Goal: Complete application form

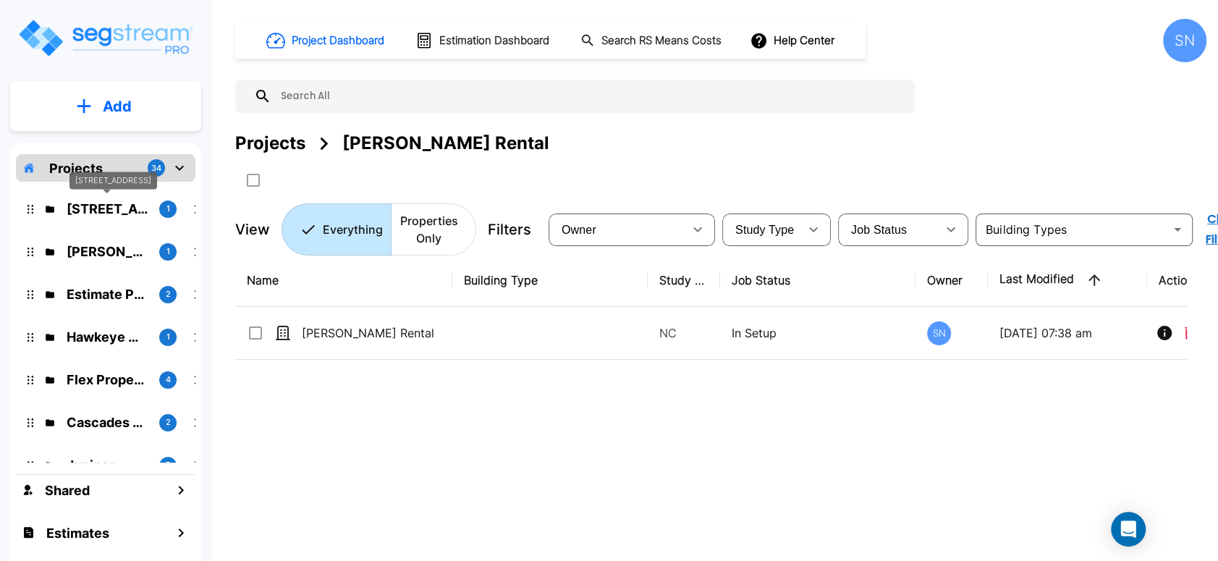
click at [88, 210] on p "138 Polecat Lane" at bounding box center [107, 209] width 81 height 20
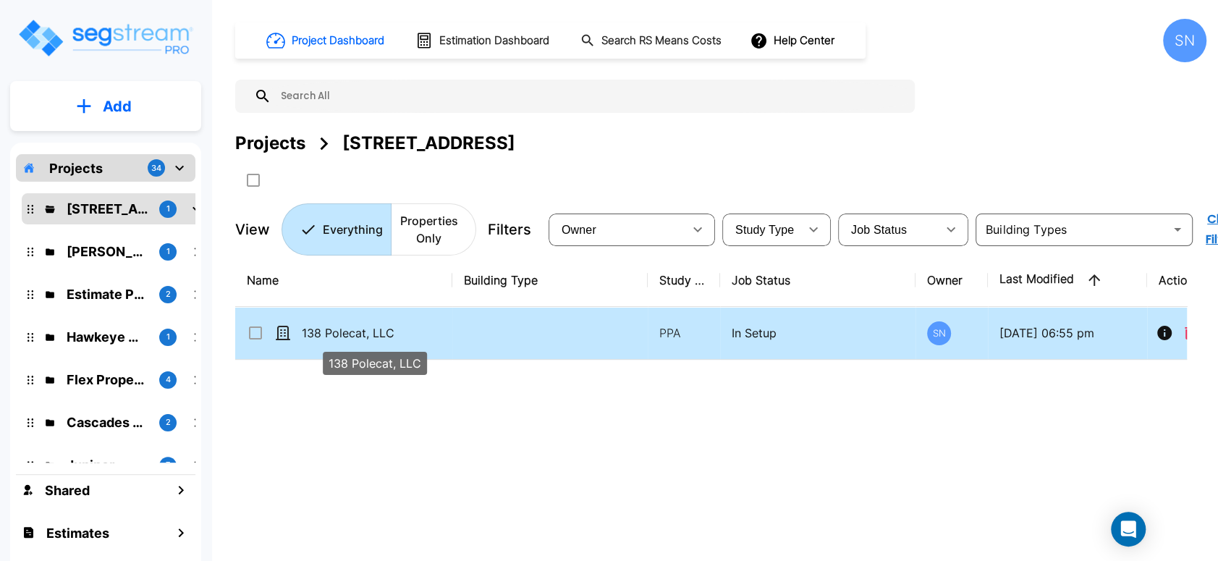
click at [350, 324] on p "138 Polecat, LLC" at bounding box center [374, 332] width 145 height 17
checkbox input "true"
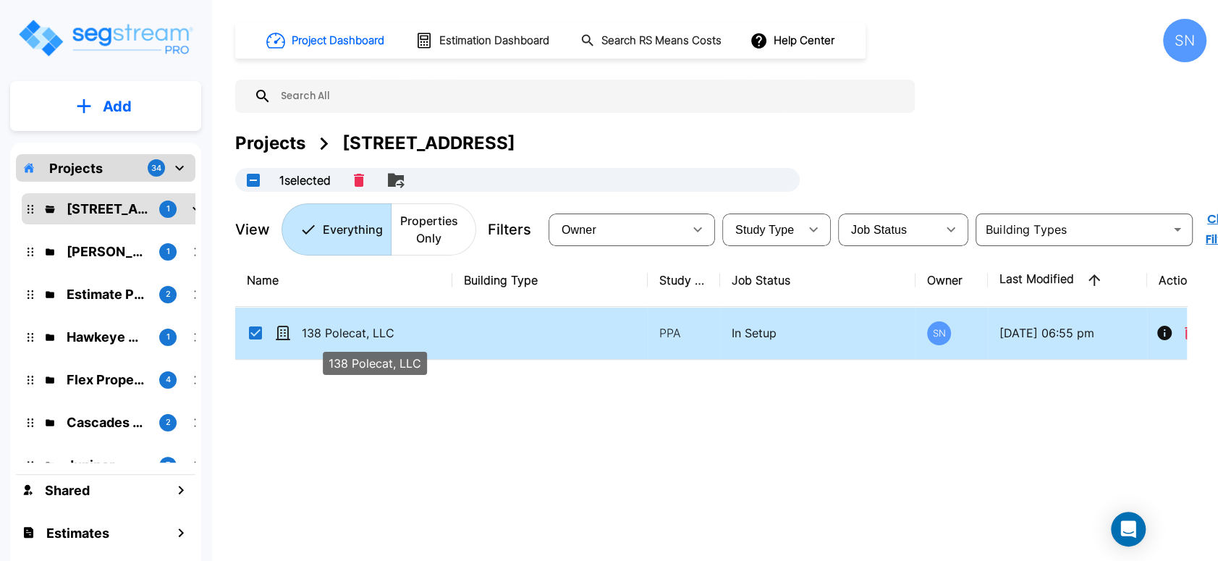
click at [350, 324] on p "138 Polecat, LLC" at bounding box center [374, 332] width 145 height 17
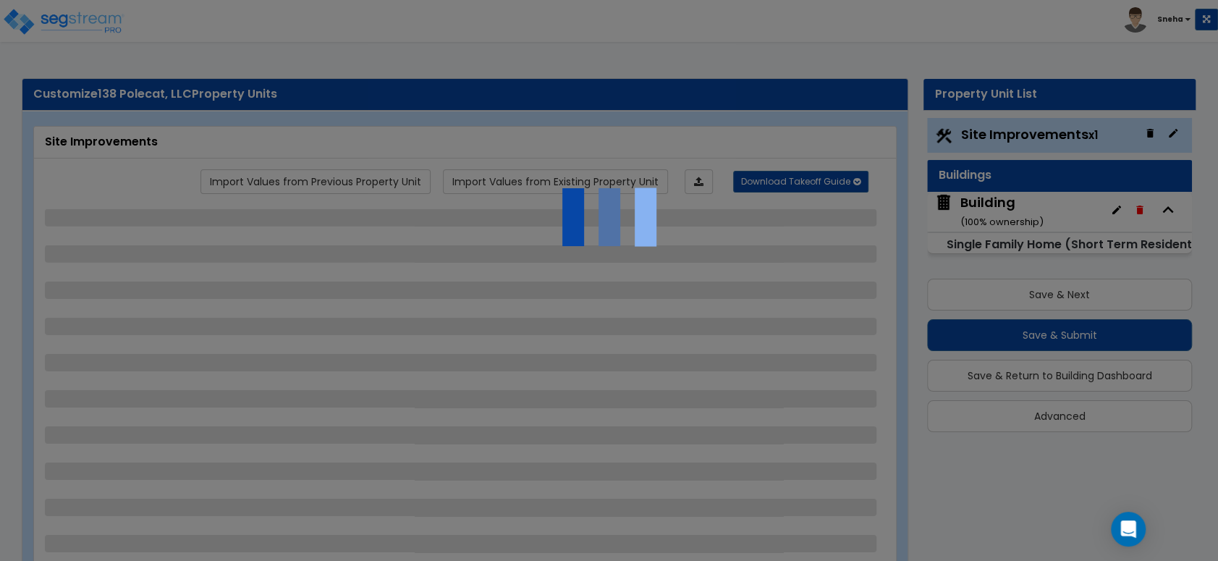
select select "2"
select select "1"
select select "3"
select select "1"
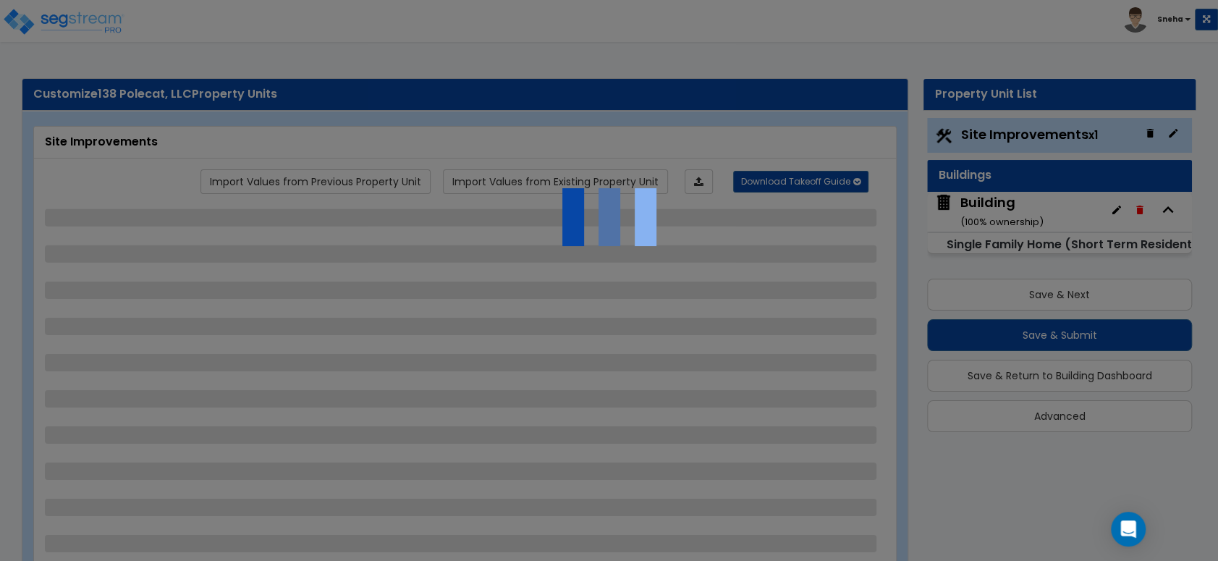
select select "1"
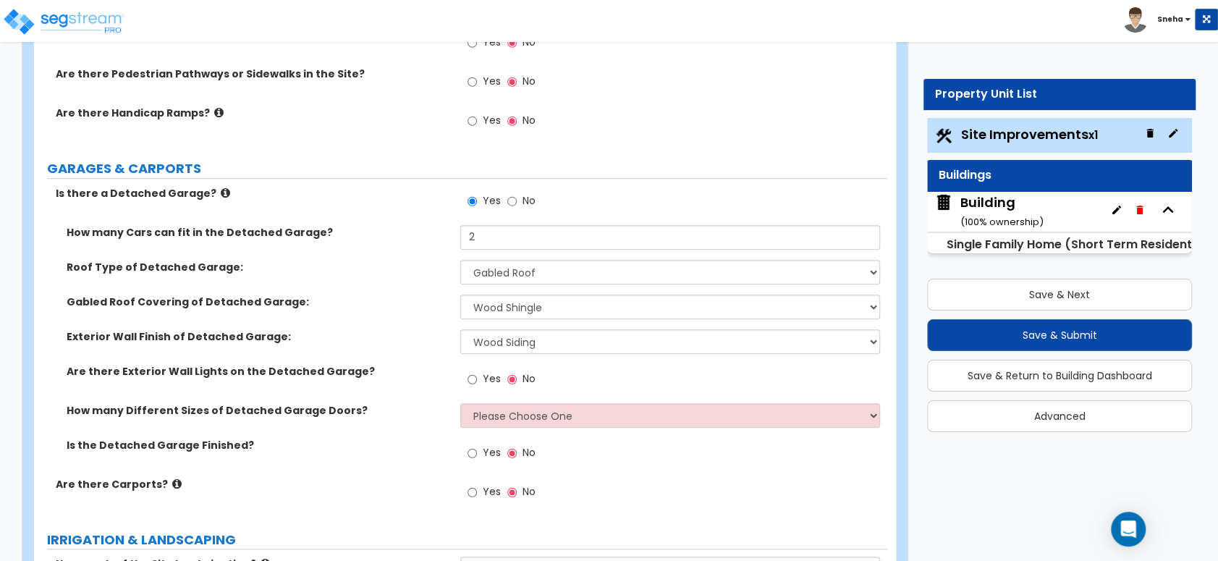
scroll to position [804, 0]
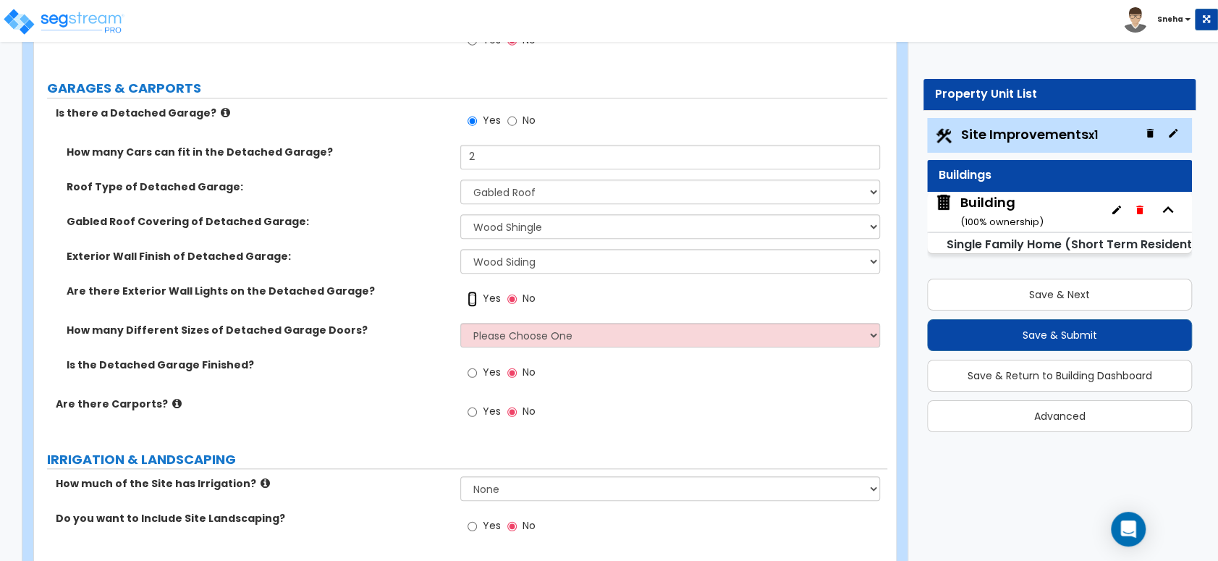
click at [475, 300] on input "Yes" at bounding box center [472, 299] width 9 height 16
radio input "true"
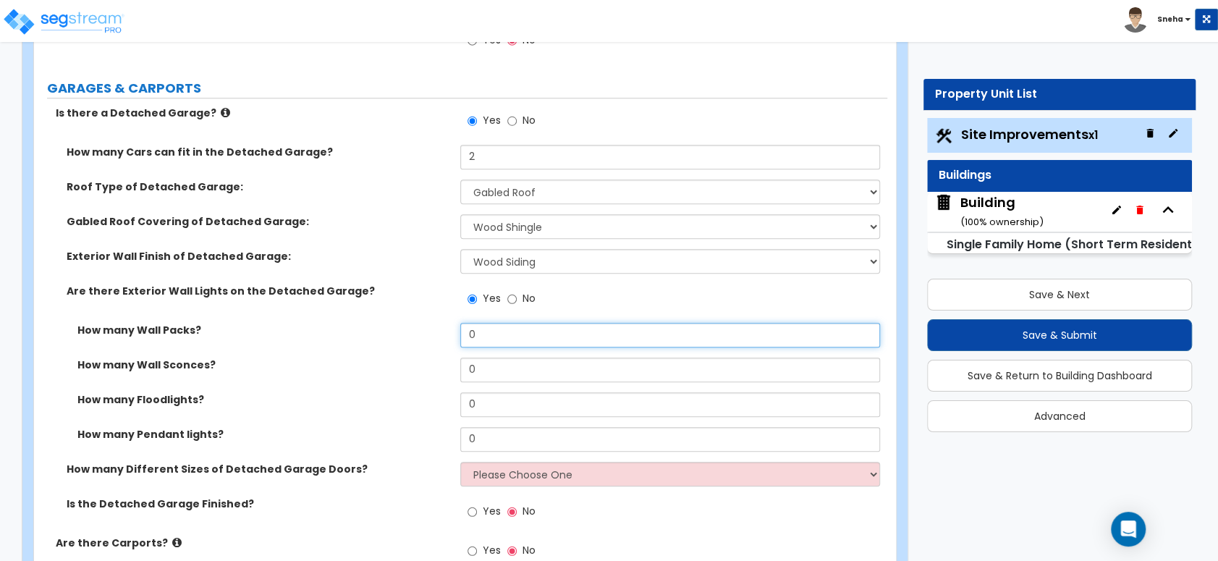
drag, startPoint x: 486, startPoint y: 333, endPoint x: 418, endPoint y: 340, distance: 68.4
click at [418, 340] on div "How many Wall Packs? 0" at bounding box center [460, 340] width 853 height 35
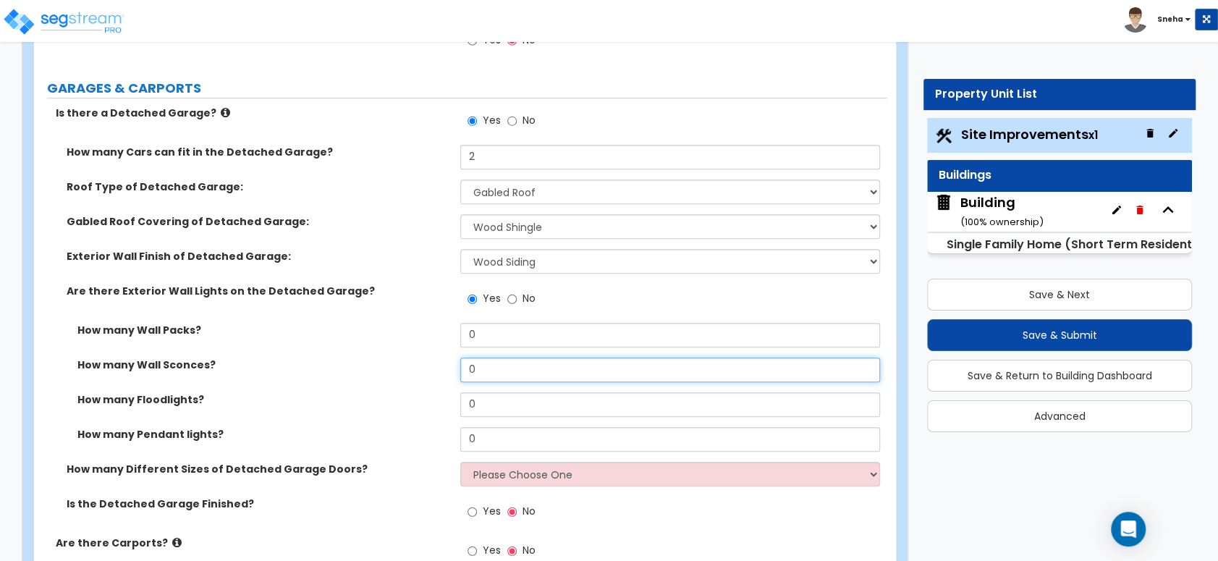
click at [440, 373] on div "How many Wall Sconces? 0" at bounding box center [460, 375] width 853 height 35
type input "4"
click at [386, 387] on div "How many Wall Sconces? 4" at bounding box center [460, 375] width 853 height 35
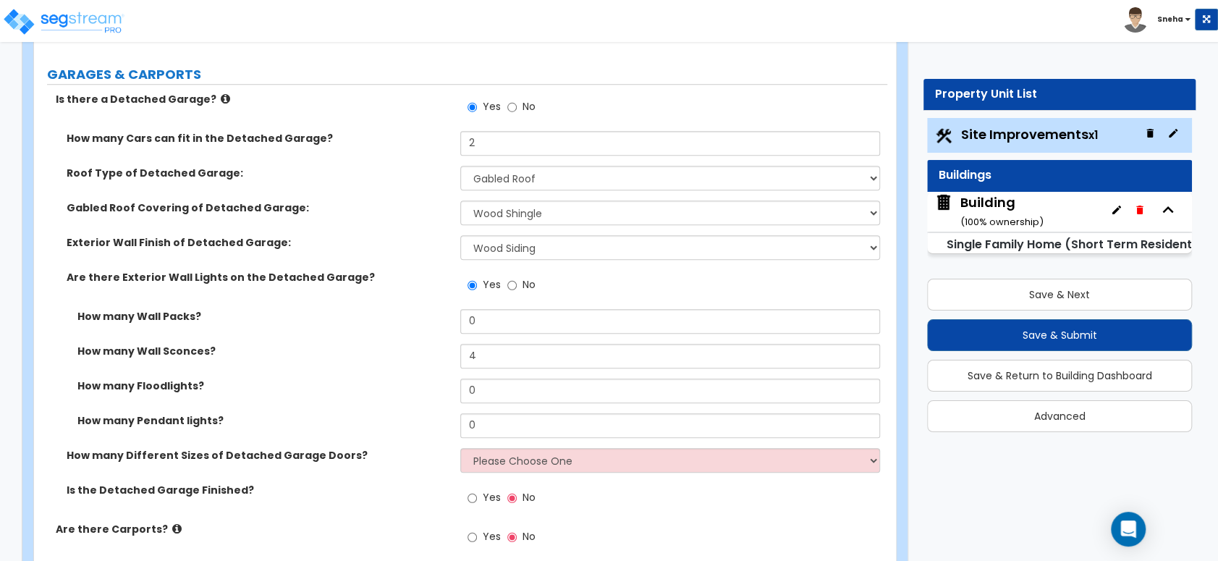
scroll to position [1045, 0]
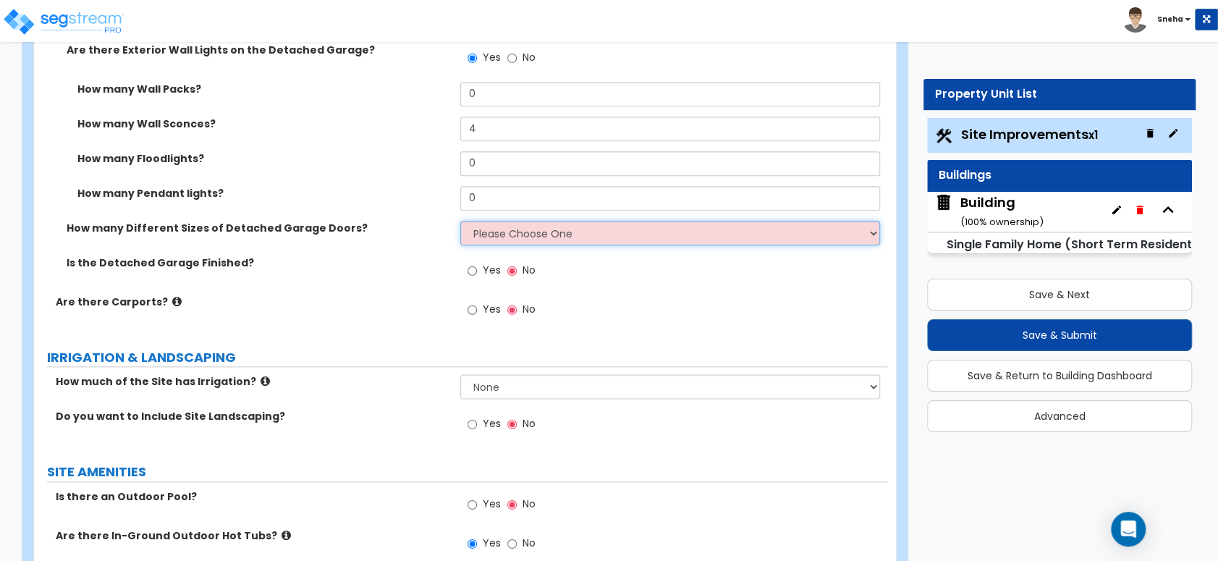
click at [505, 232] on select "Please Choose One 1 2" at bounding box center [669, 233] width 419 height 25
select select "1"
click at [460, 221] on select "Please Choose One 1 2" at bounding box center [669, 233] width 419 height 25
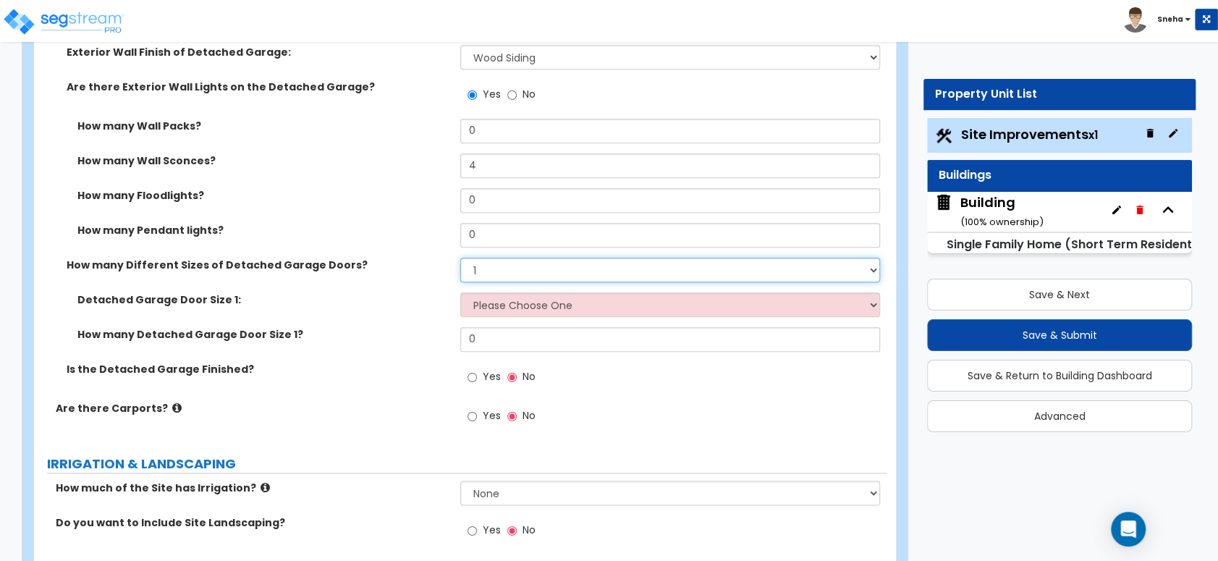
scroll to position [1125, 0]
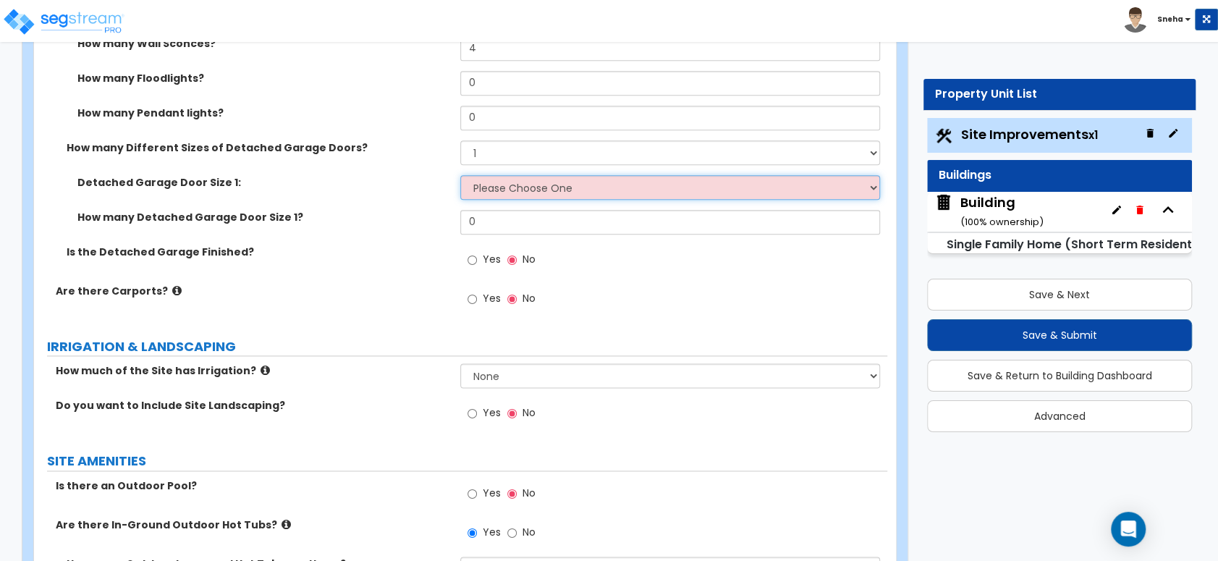
click at [507, 182] on select "Please Choose One 9' x 7' 16' x 7'" at bounding box center [669, 187] width 419 height 25
select select "1"
click at [460, 175] on select "Please Choose One 9' x 7' 16' x 7'" at bounding box center [669, 187] width 419 height 25
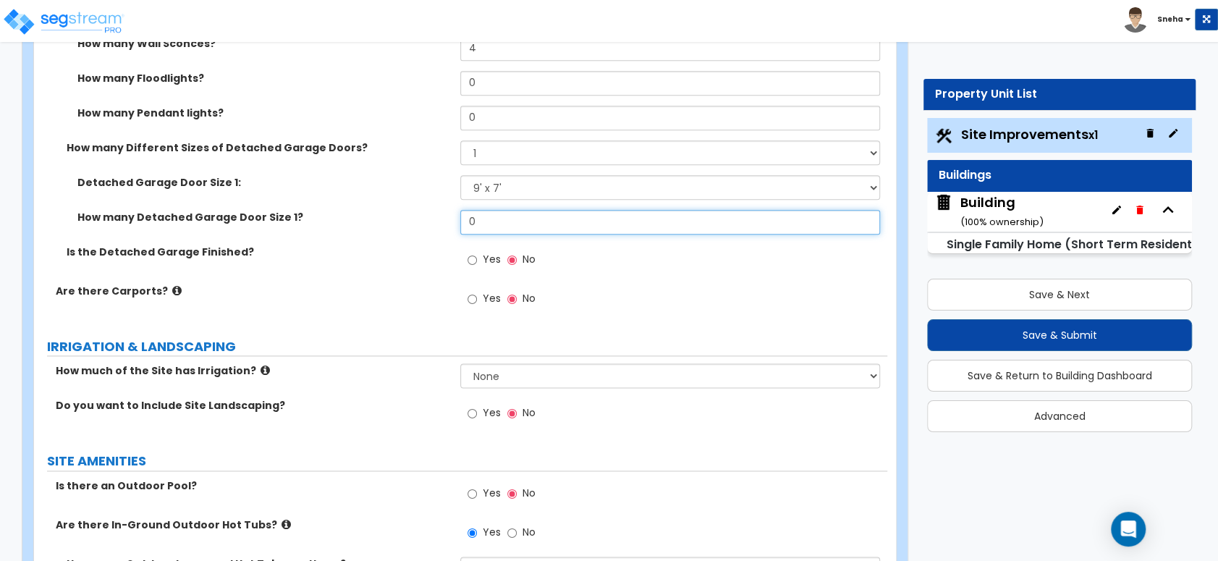
drag, startPoint x: 489, startPoint y: 228, endPoint x: 392, endPoint y: 227, distance: 97.7
click at [392, 227] on div "How many Detached Garage Door Size 1? 0" at bounding box center [460, 227] width 853 height 35
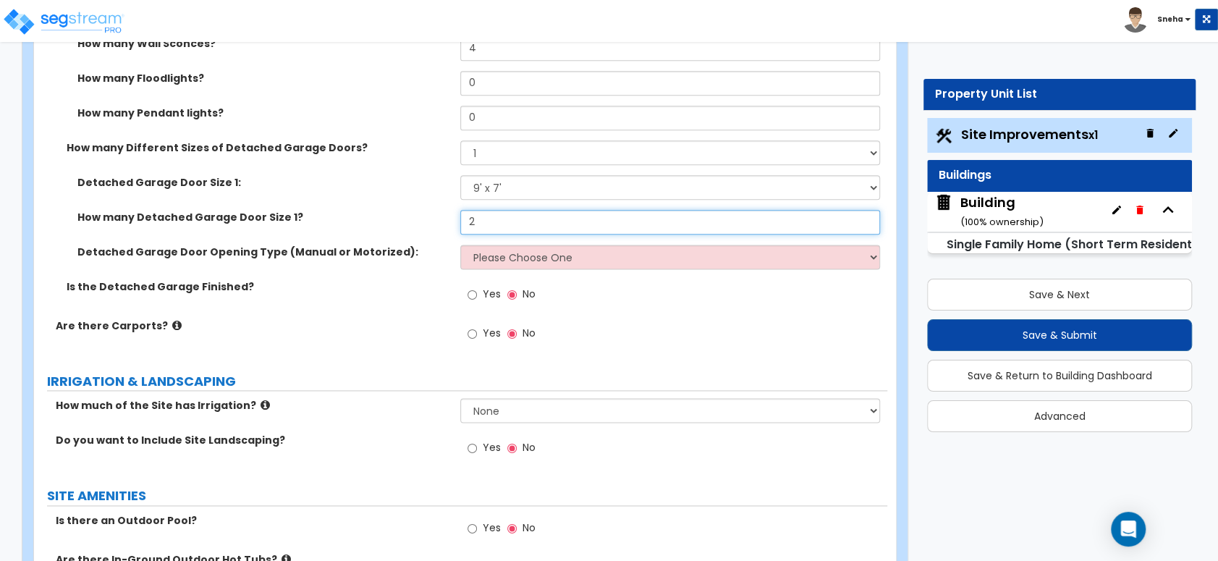
type input "2"
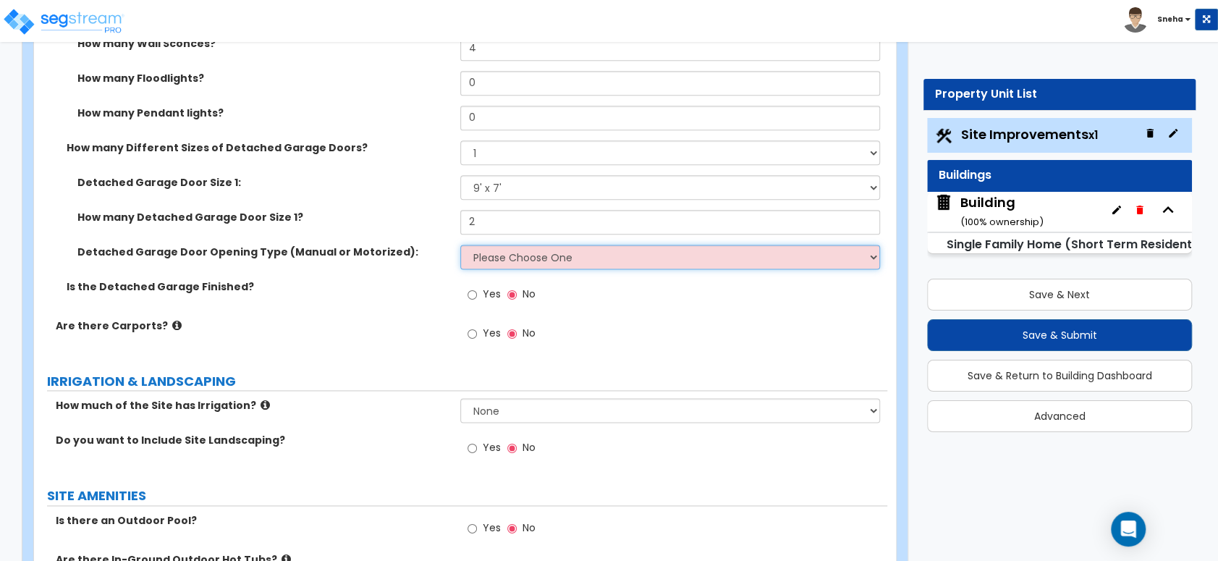
click at [498, 261] on select "Please Choose One All Manual All Motorized Some are Motorized" at bounding box center [669, 257] width 419 height 25
click at [460, 245] on select "Please Choose One All Manual All Motorized Some are Motorized" at bounding box center [669, 257] width 419 height 25
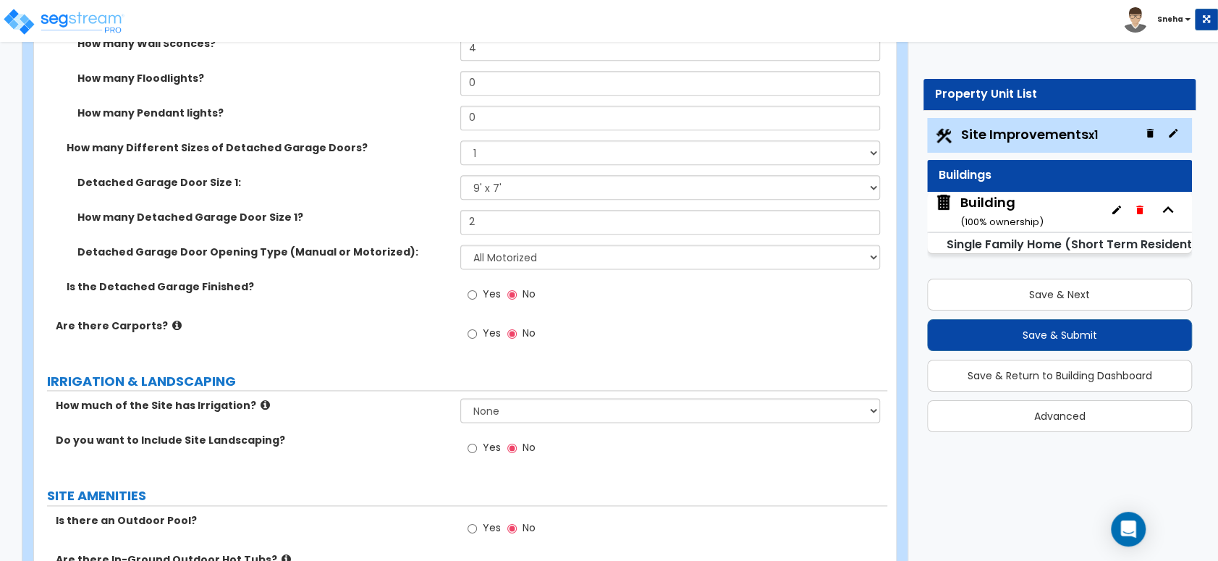
click at [394, 225] on div "How many Detached Garage Door Size 1? 2" at bounding box center [460, 227] width 853 height 35
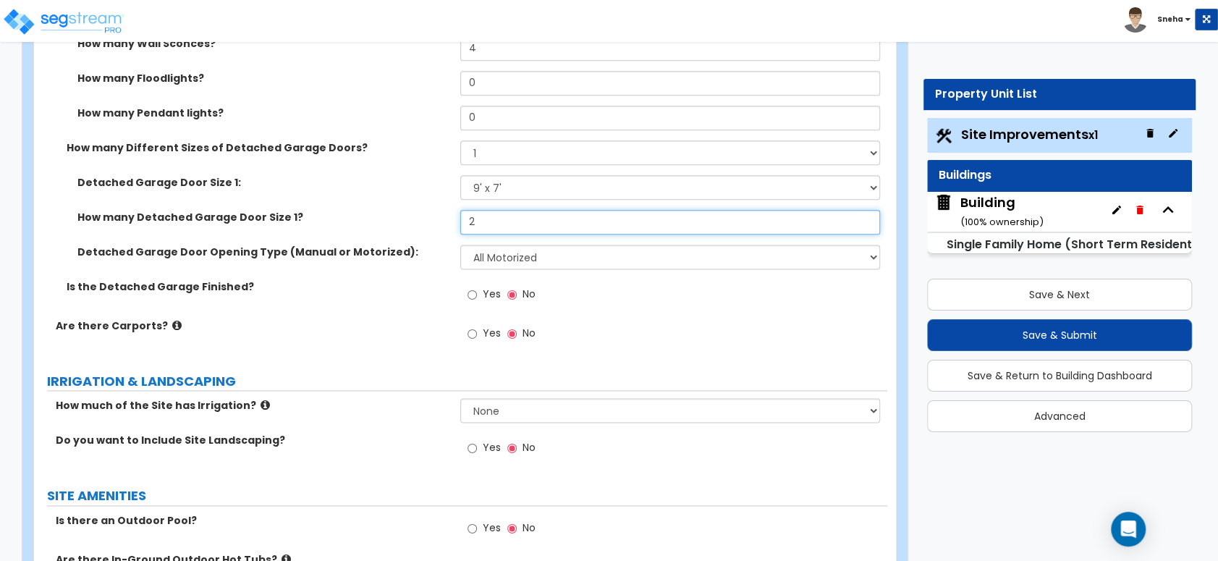
click at [492, 221] on input "2" at bounding box center [669, 222] width 419 height 25
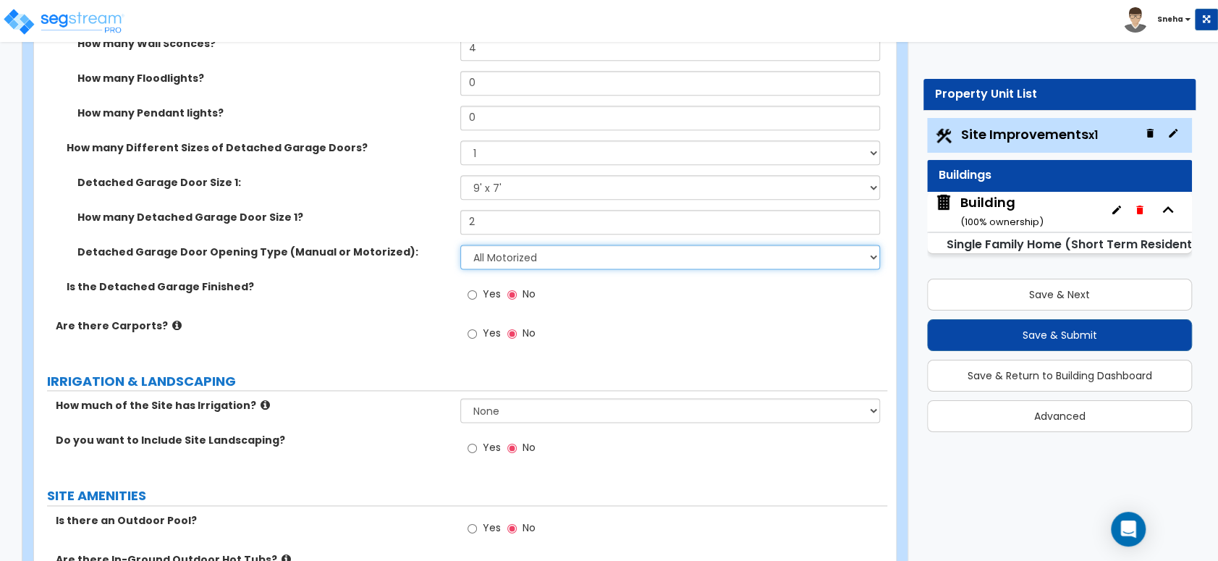
click at [491, 255] on select "Please Choose One All Manual All Motorized Some are Motorized" at bounding box center [669, 257] width 419 height 25
select select "1"
click at [460, 245] on select "Please Choose One All Manual All Motorized Some are Motorized" at bounding box center [669, 257] width 419 height 25
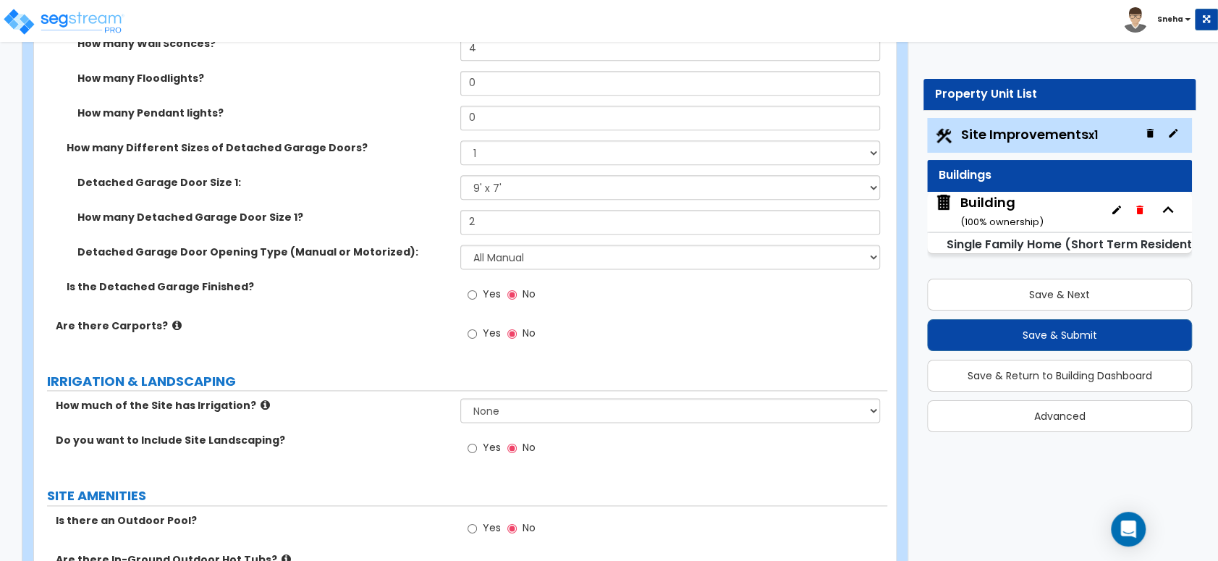
click at [437, 279] on label "Is the Detached Garage Finished?" at bounding box center [258, 286] width 383 height 14
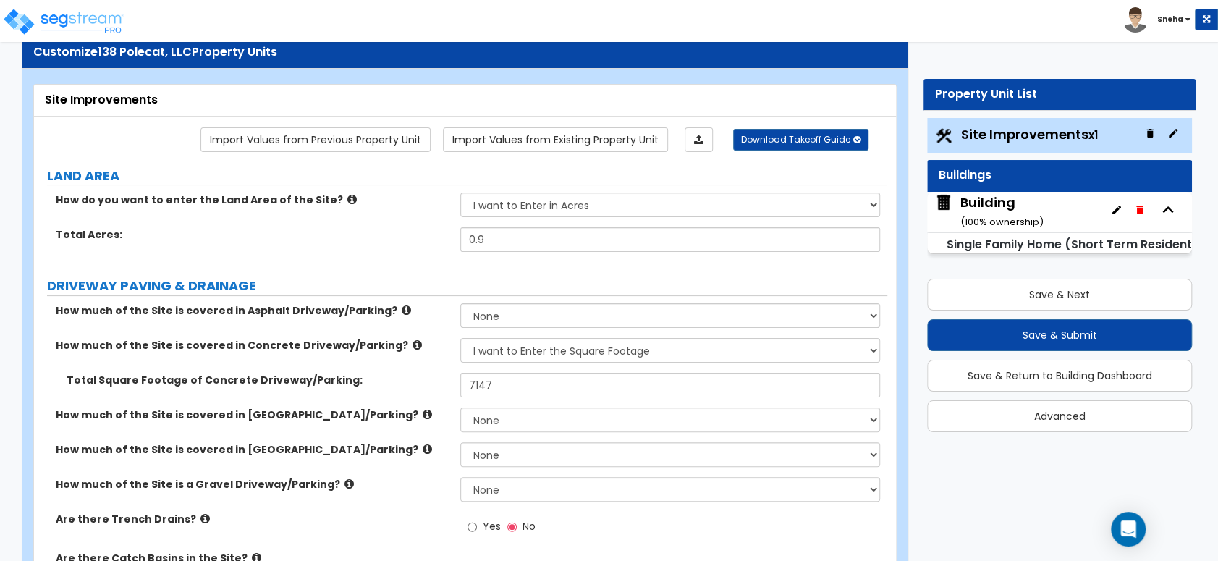
scroll to position [0, 0]
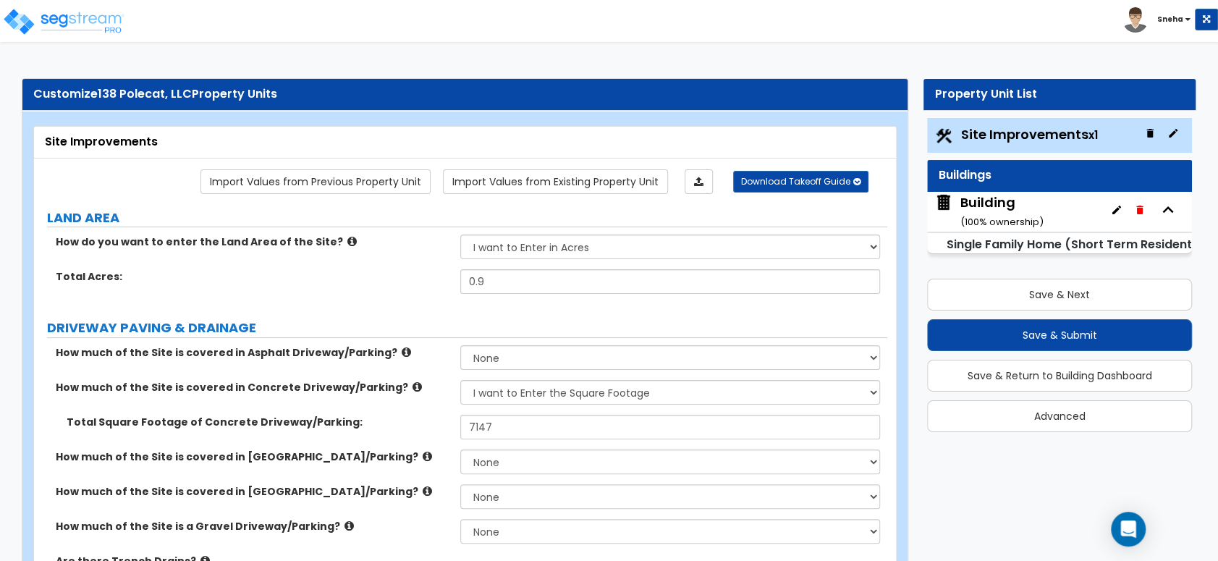
click at [979, 206] on div "Building ( 100 % ownership)" at bounding box center [1001, 211] width 83 height 37
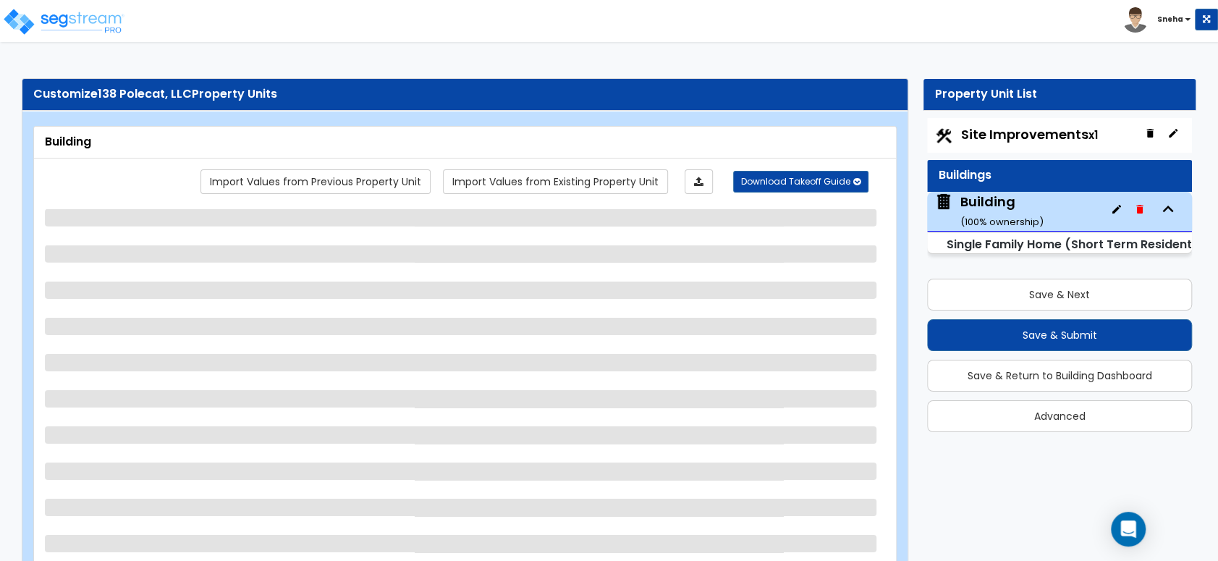
select select "2"
select select "7"
select select "3"
select select "5"
select select "2"
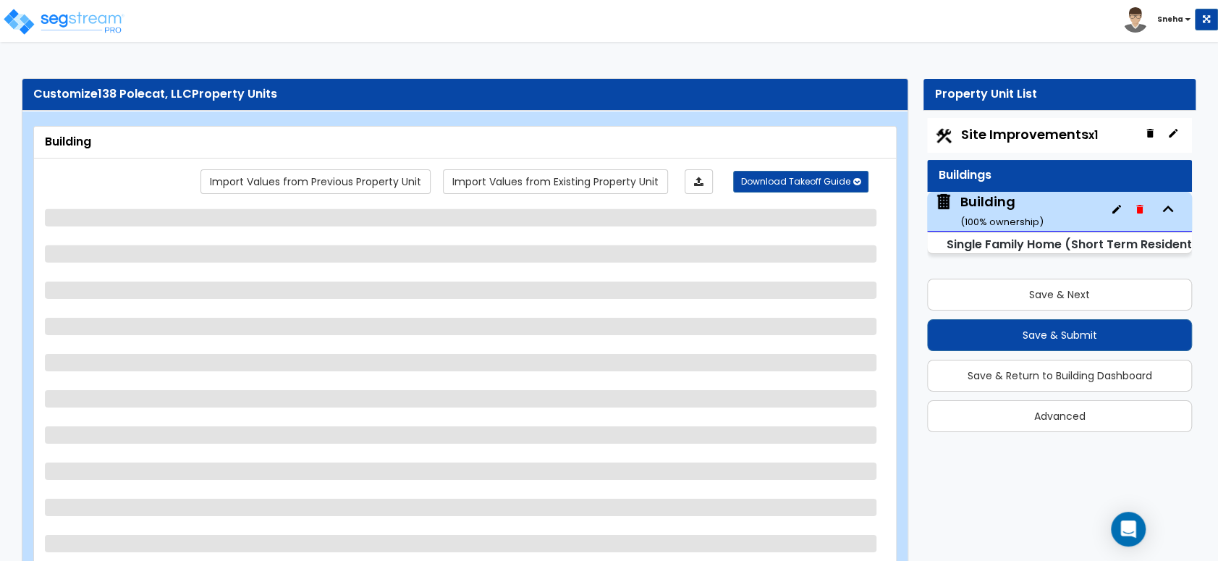
select select "1"
select select "3"
select select "2"
select select "4"
select select "3"
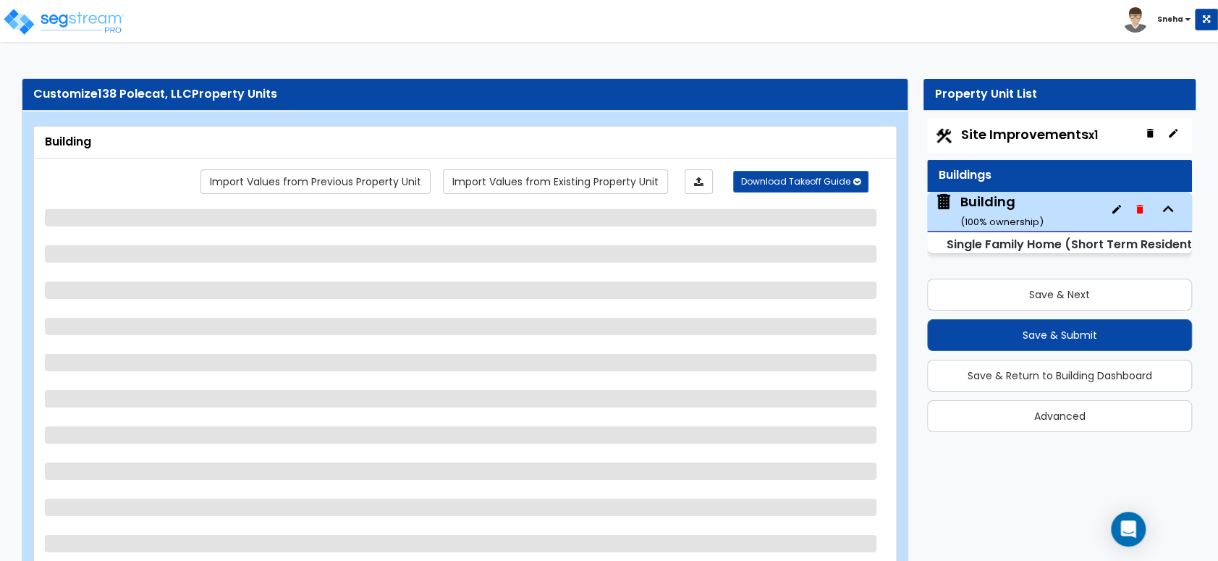
select select "1"
select select "3"
select select "5"
select select "1"
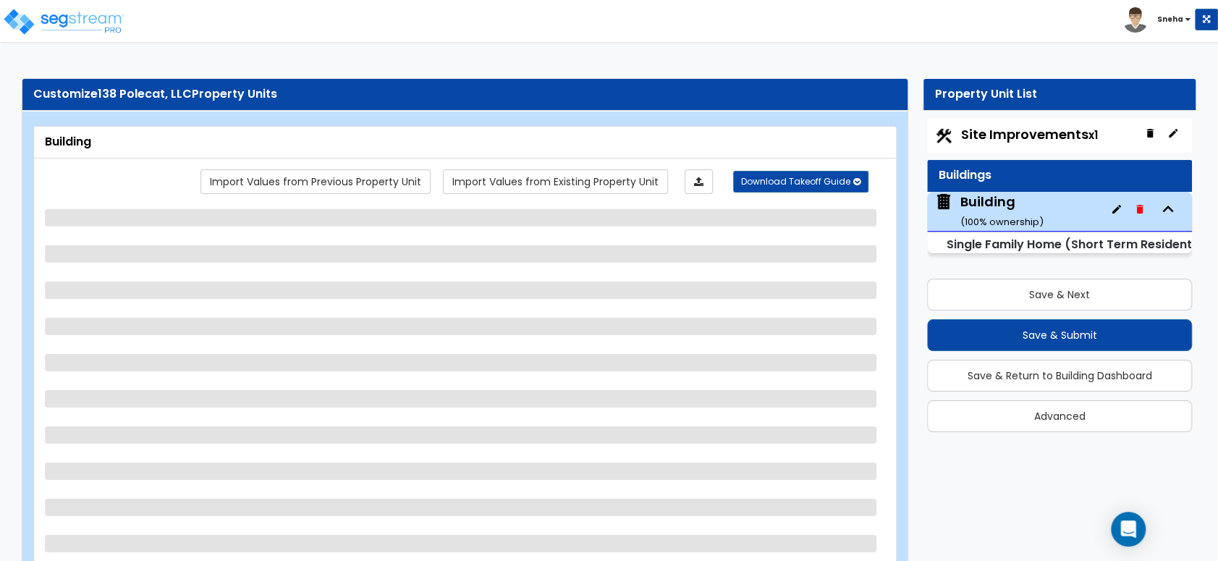
select select "1"
select select "2"
select select "1"
select select "2"
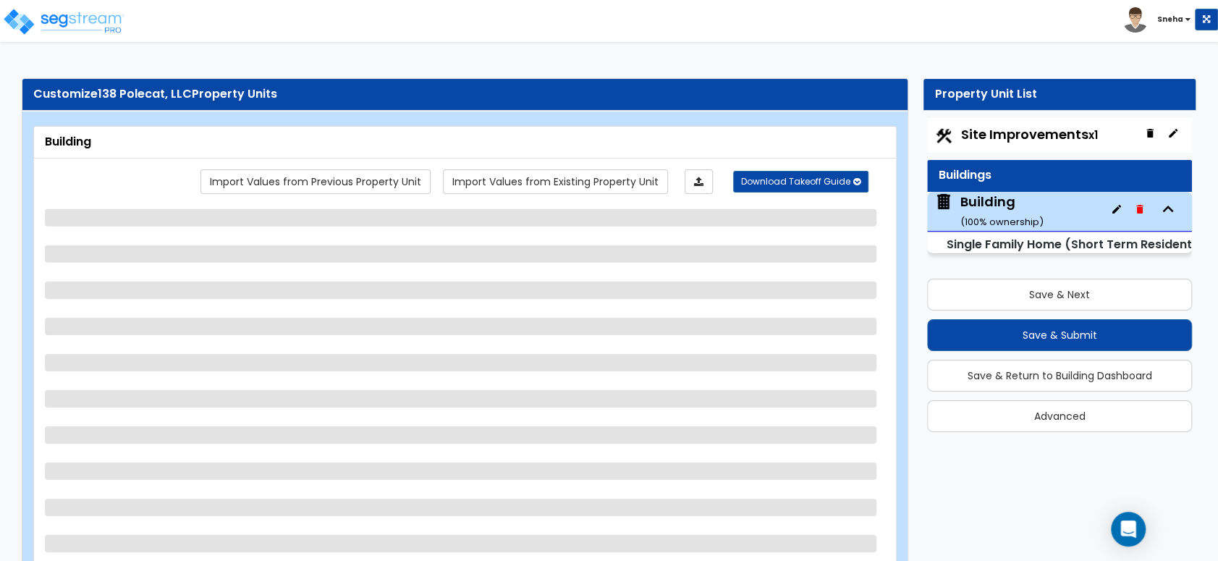
select select "5"
select select "1"
select select "3"
select select "7"
select select "3"
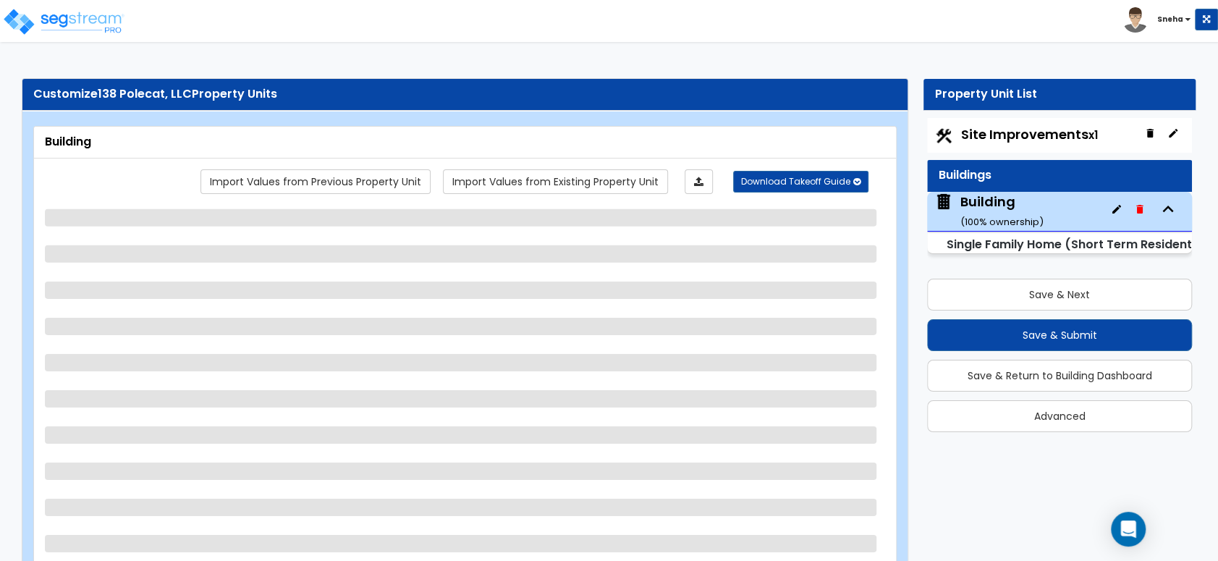
select select "2"
select select "3"
select select "1"
select select "3"
select select "1"
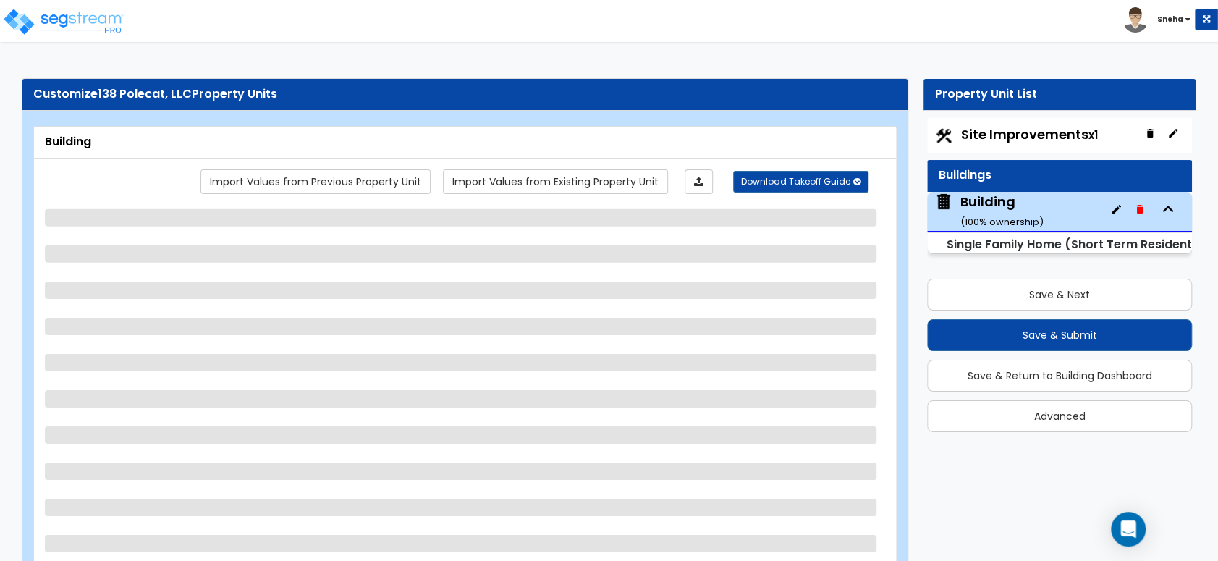
select select "4"
select select "2"
select select "5"
select select "1"
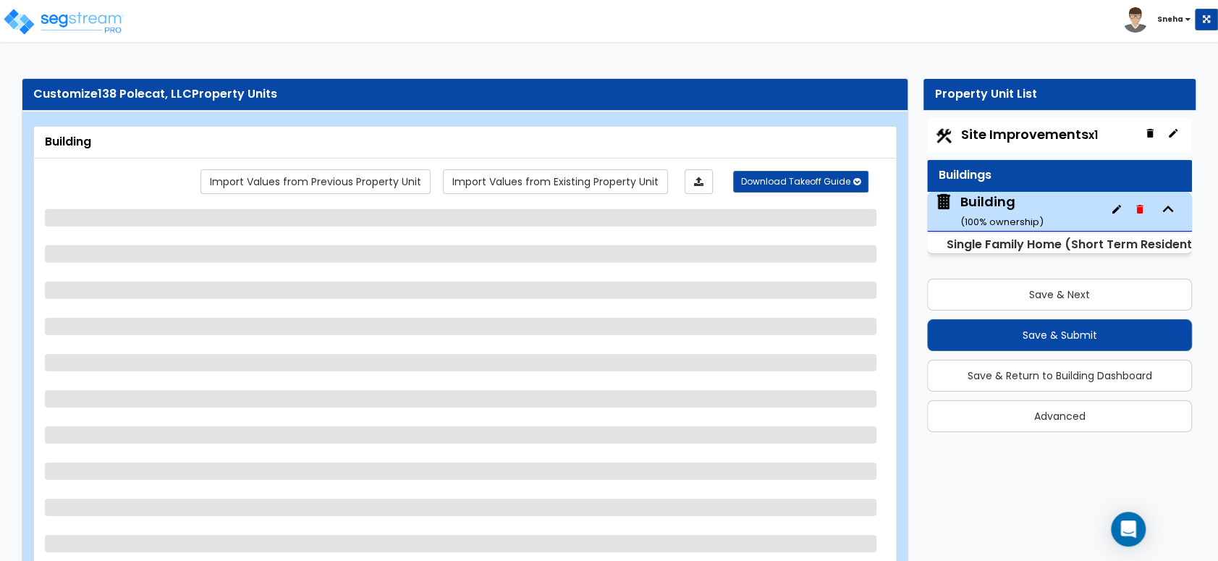
select select "2"
select select "5"
select select "1"
select select "7"
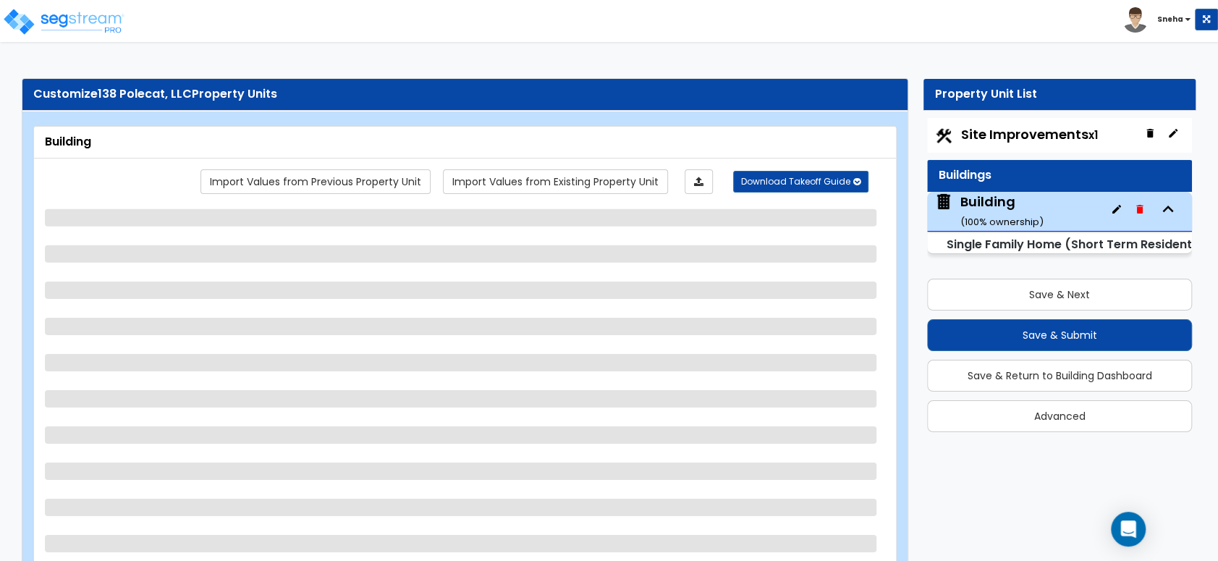
select select "1"
select select "2"
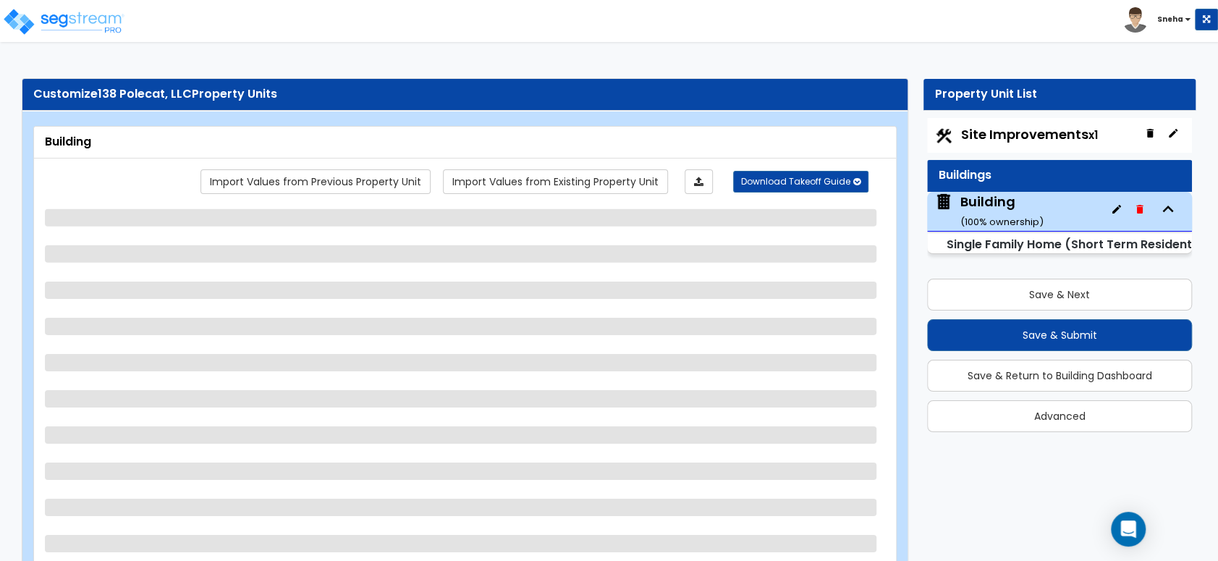
select select "1"
select select "2"
select select "4"
select select "3"
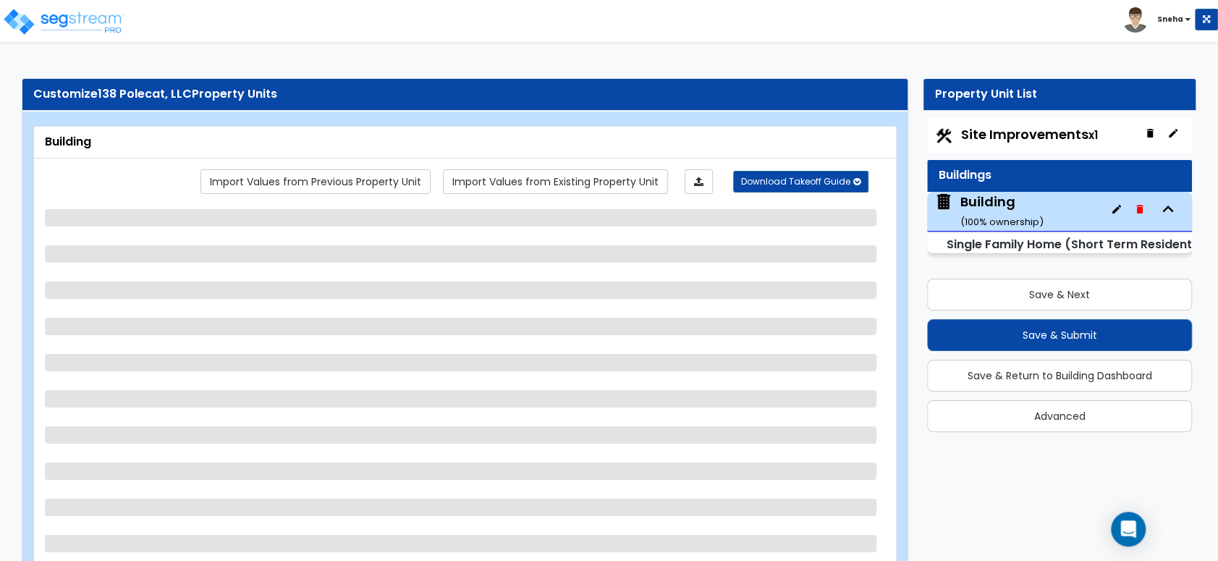
select select "2"
select select "1"
select select "2"
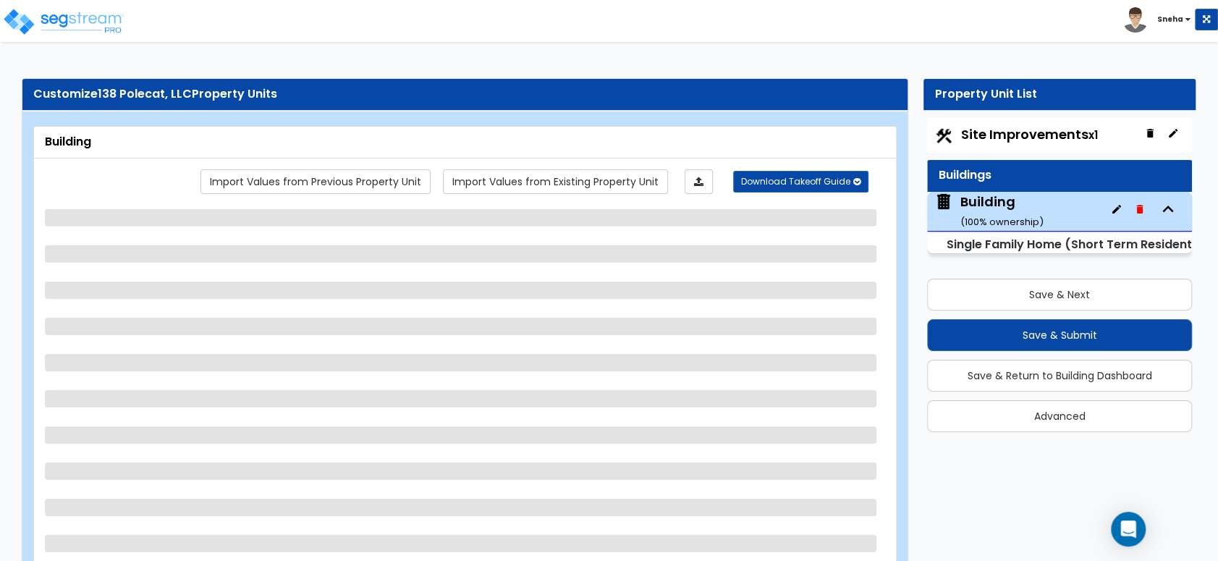
select select "3"
select select "2"
select select "1"
select select "2"
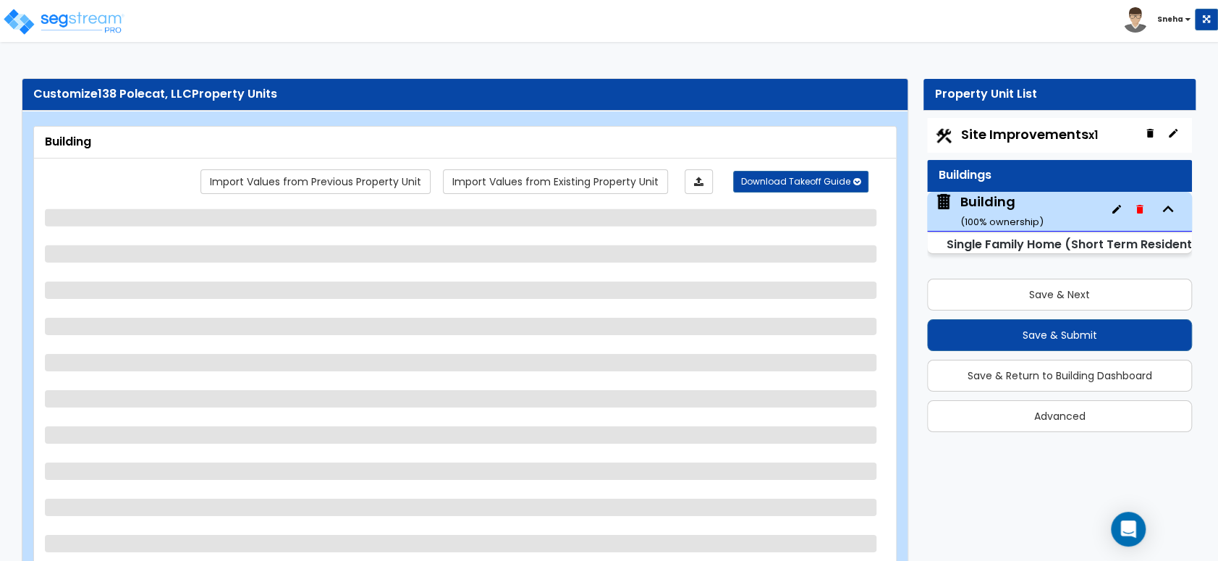
select select "3"
select select "2"
select select "1"
select select "2"
select select "1"
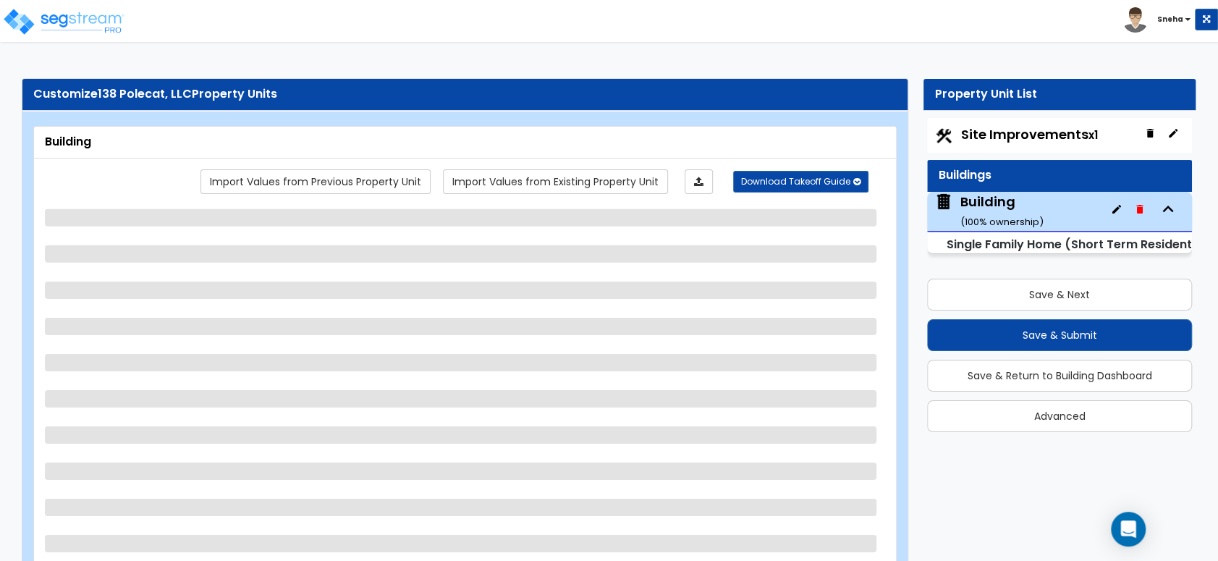
select select "3"
select select "2"
select select "1"
select select "2"
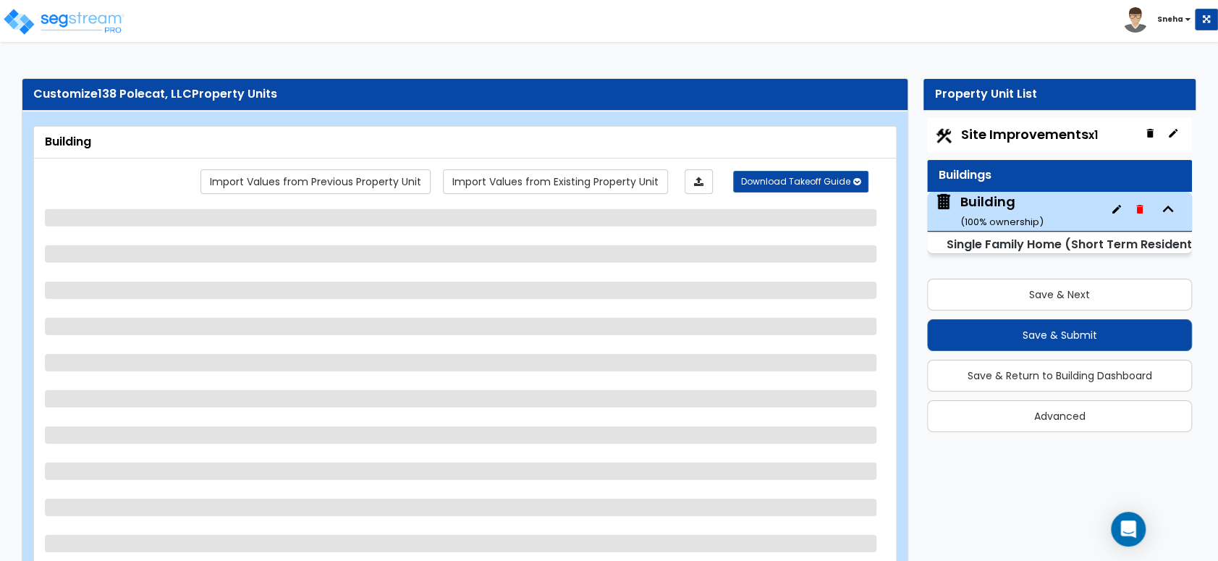
select select "2"
select select "3"
select select "2"
select select "1"
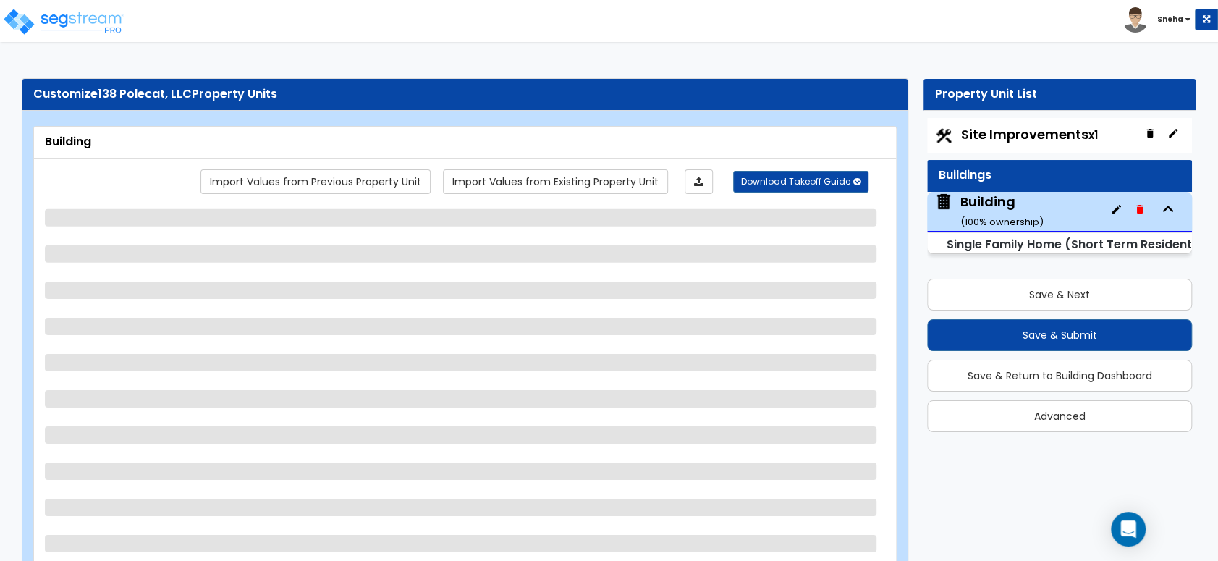
select select "2"
select select "3"
select select "2"
select select "1"
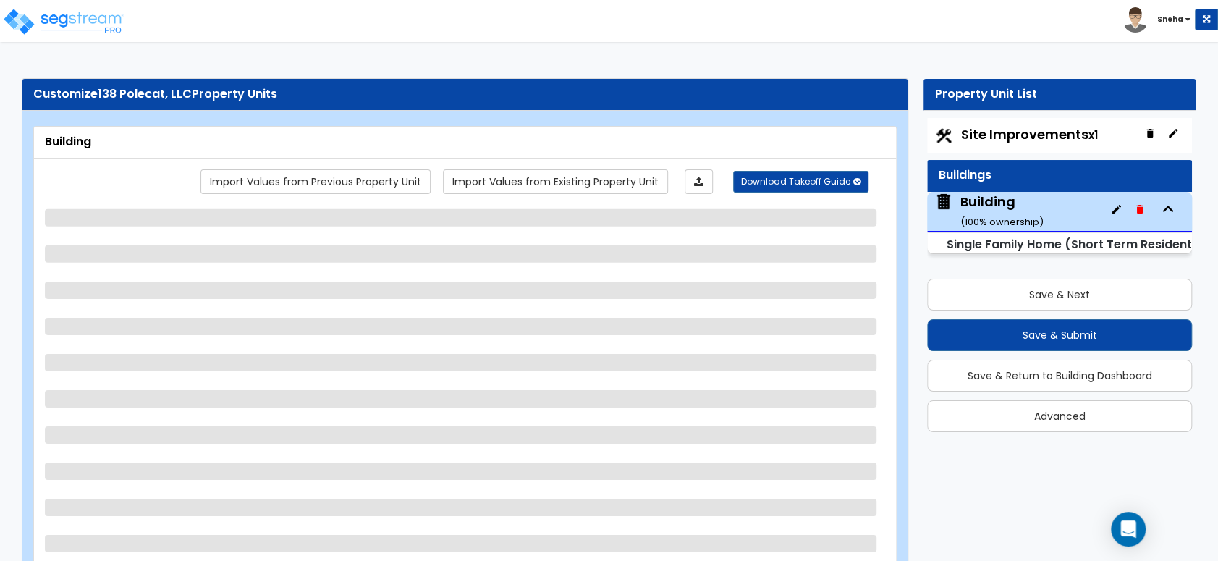
select select "2"
select select "3"
select select "2"
select select "1"
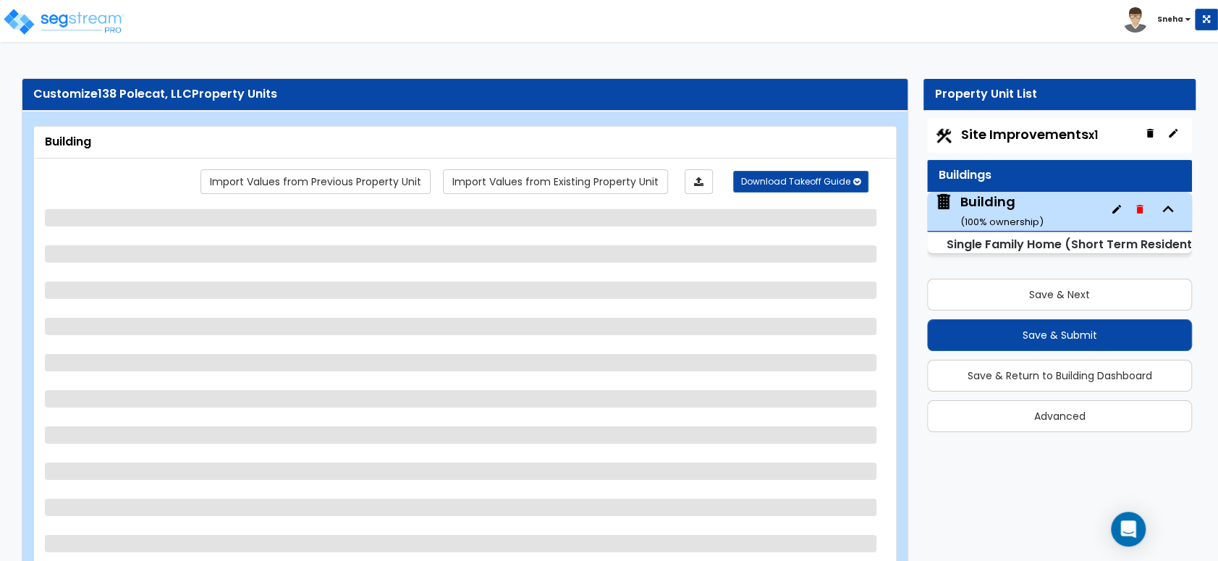
select select "2"
select select "1"
select select "3"
select select "2"
select select "1"
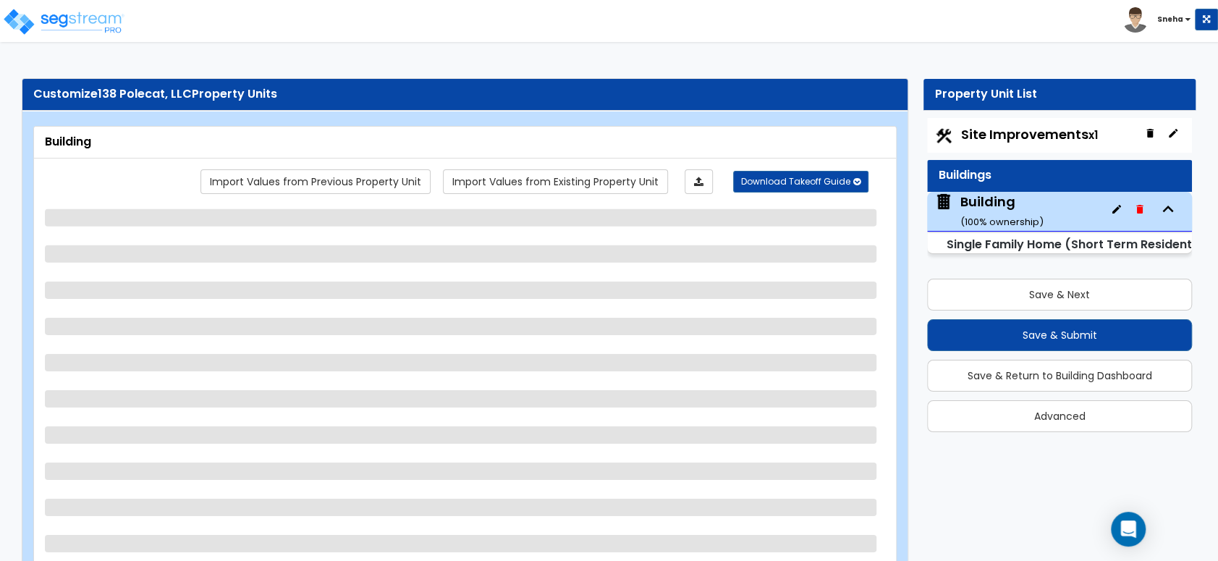
select select "2"
select select "1"
select select "3"
select select "2"
select select "1"
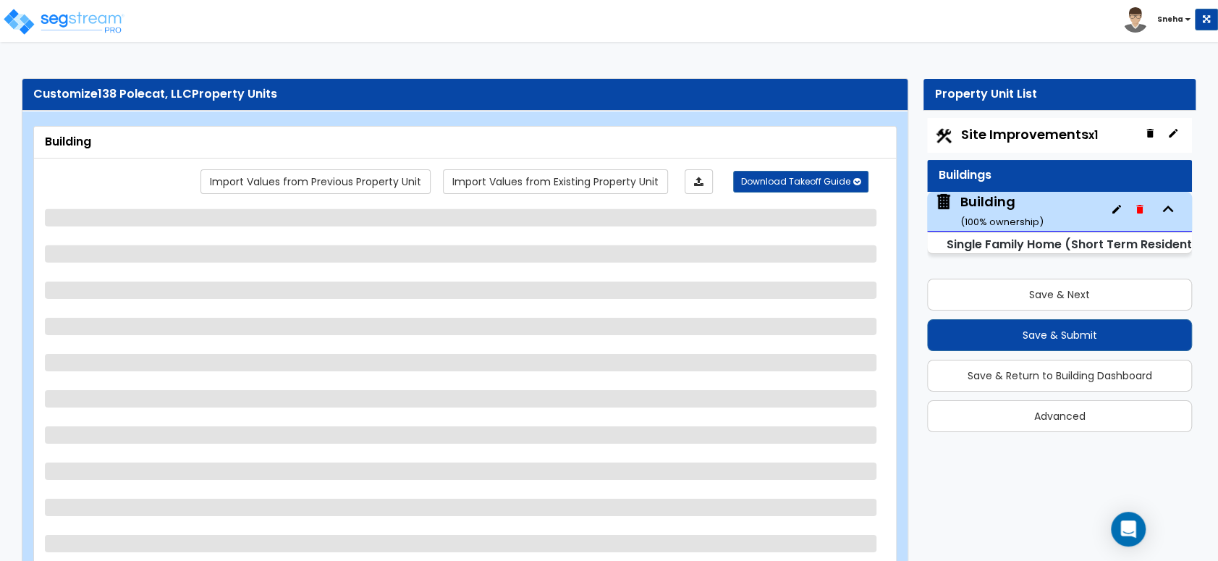
select select "2"
select select "1"
select select "3"
select select "2"
select select "1"
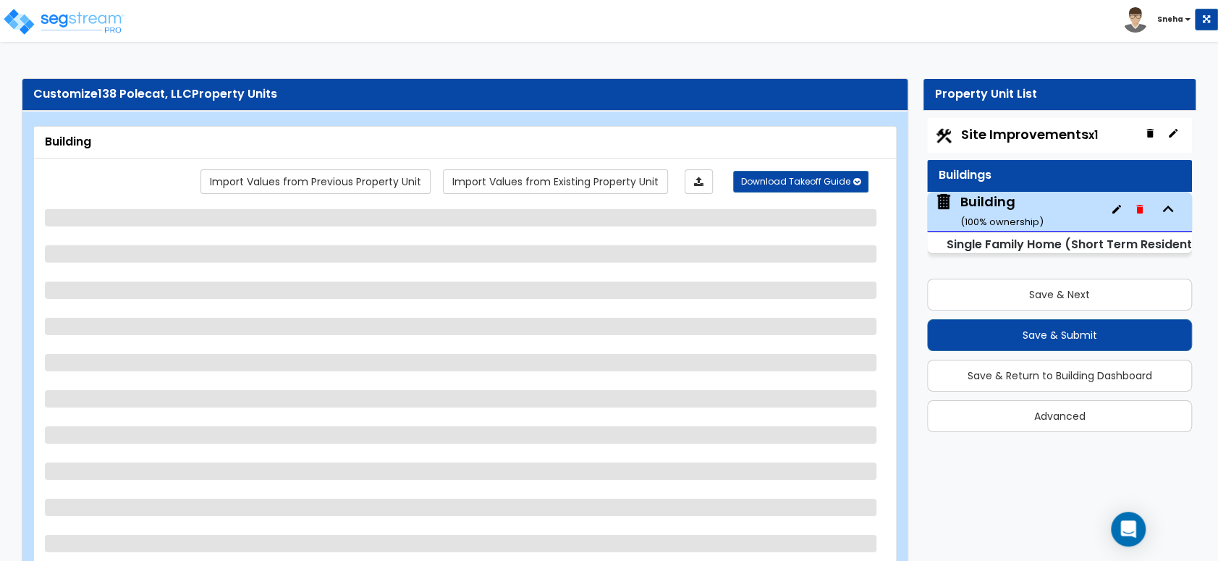
select select "3"
select select "2"
select select "1"
select select "3"
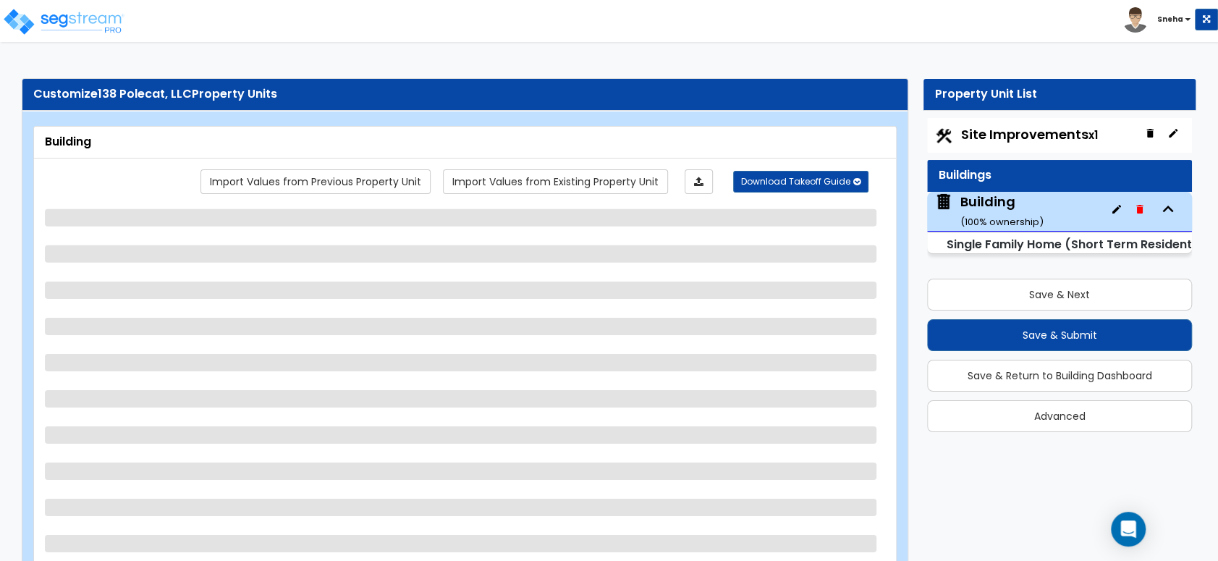
select select "1"
select select "2"
select select "1"
select select "2"
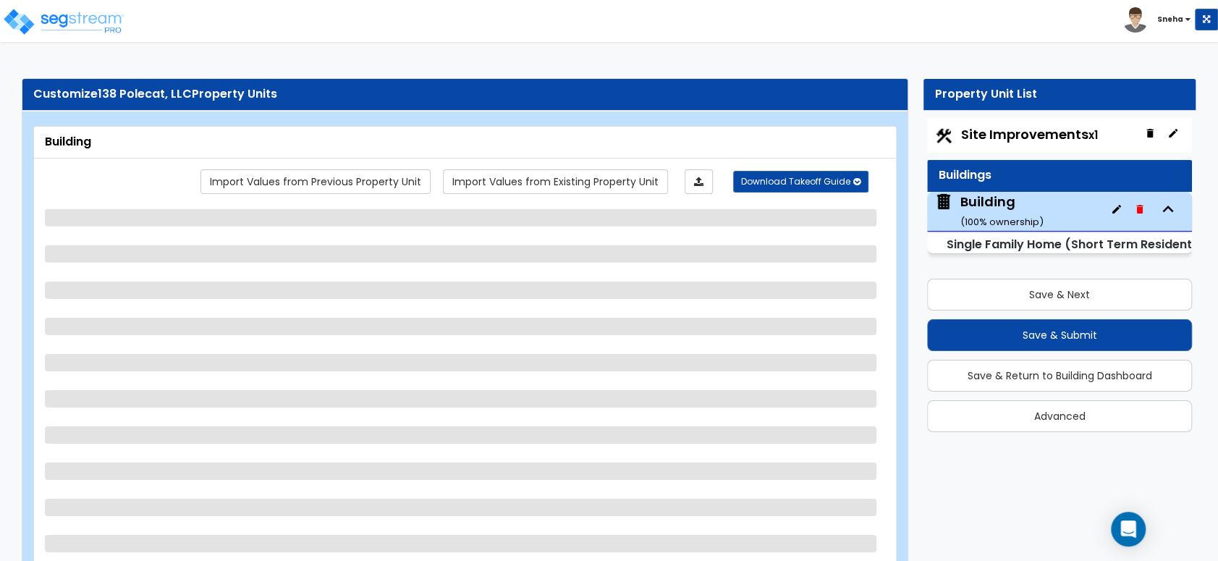
select select "1"
select select "2"
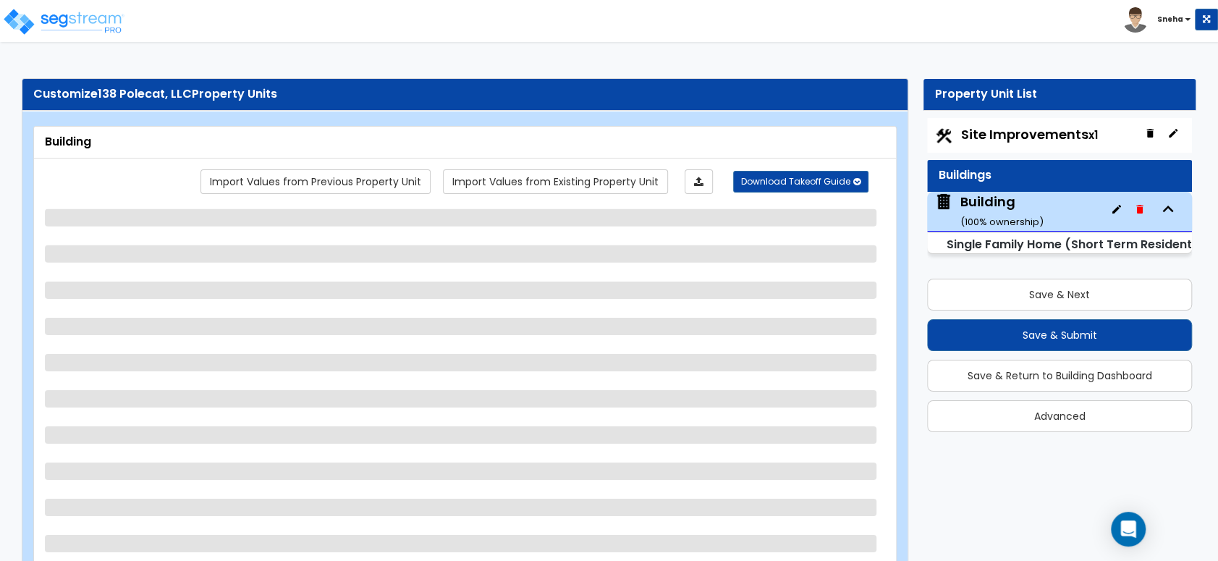
select select "3"
select select "1"
select select "2"
select select "1"
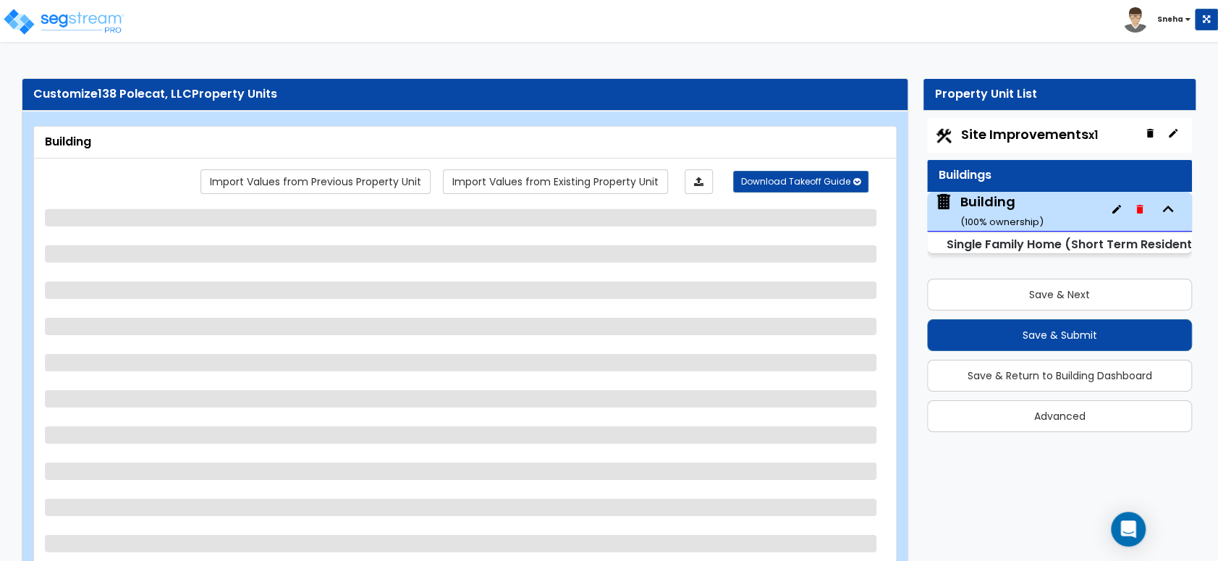
select select "4"
select select "1"
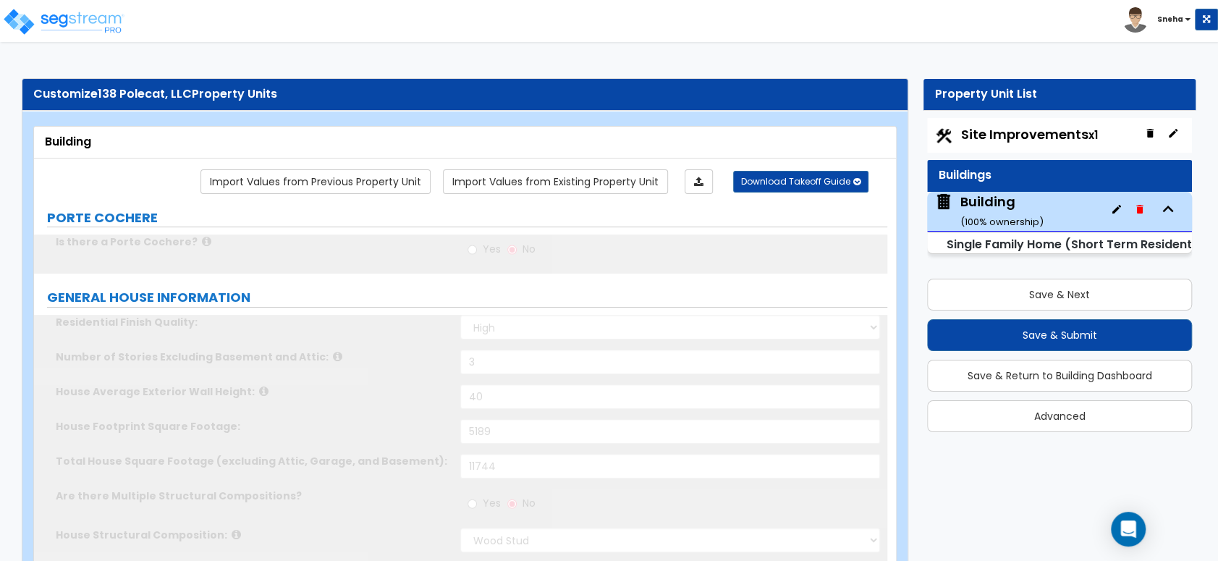
select select "2"
type input "2"
select select "2"
select select "1"
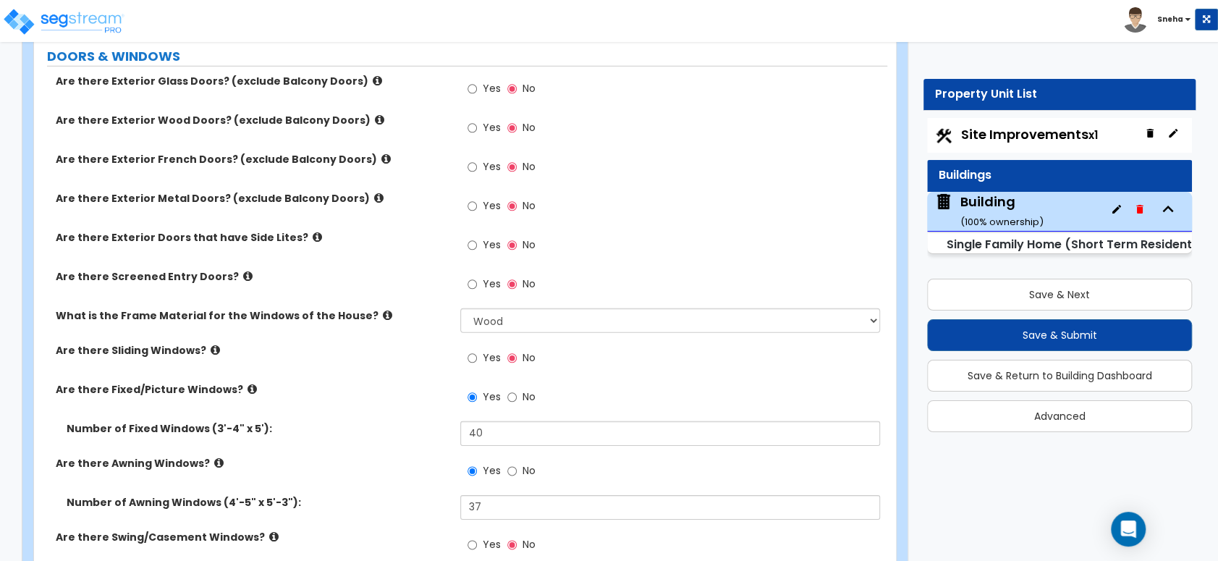
scroll to position [2653, 0]
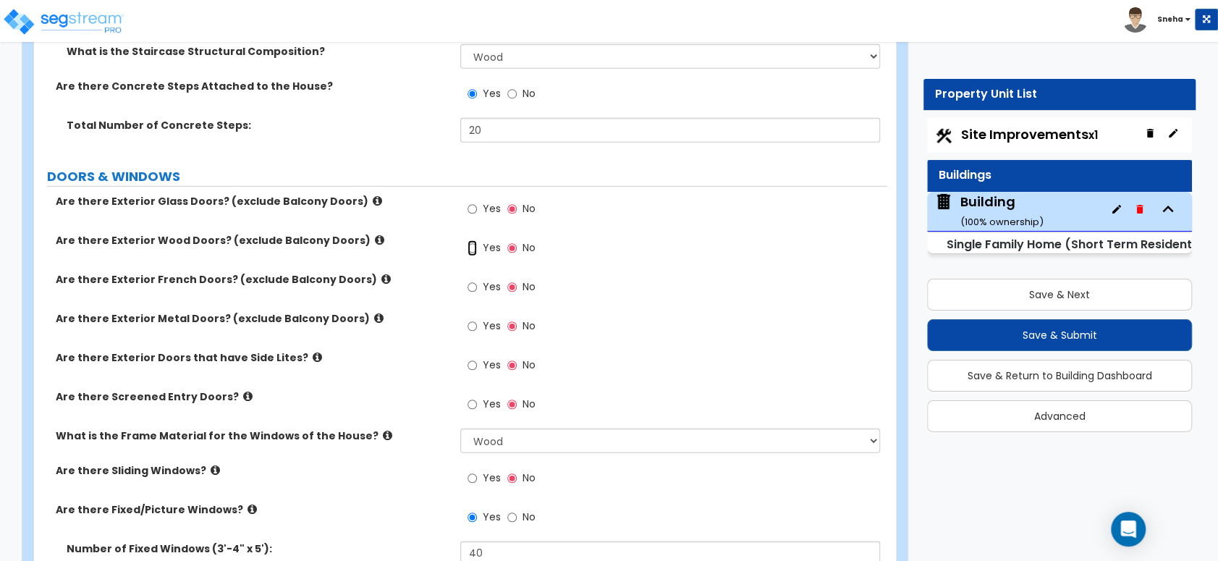
click at [475, 240] on input "Yes" at bounding box center [472, 248] width 9 height 16
radio input "true"
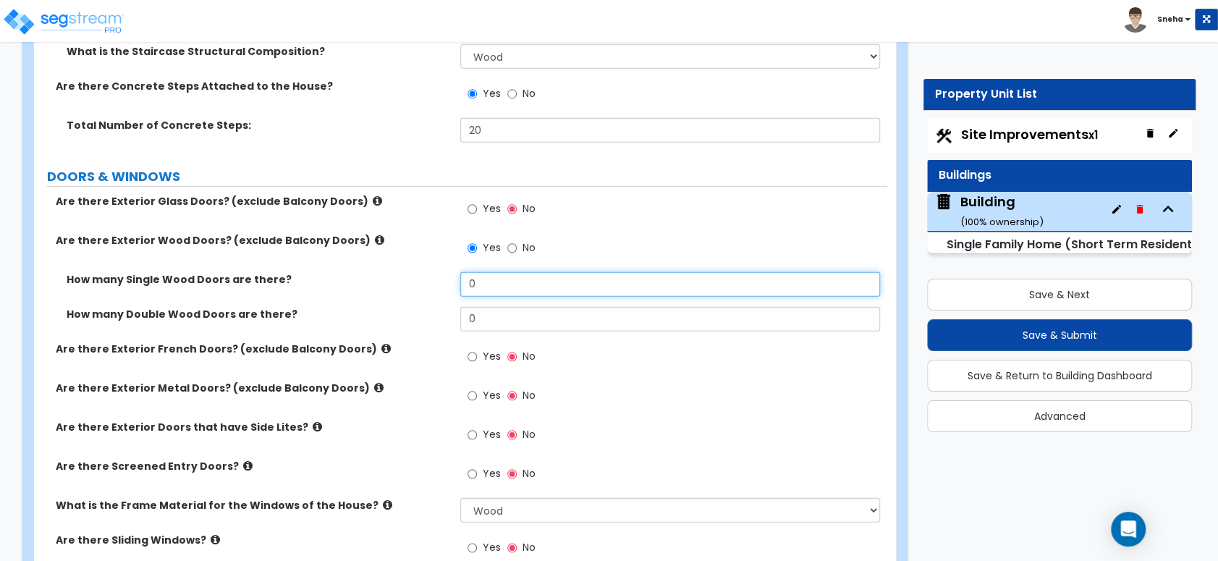
drag, startPoint x: 516, startPoint y: 276, endPoint x: 420, endPoint y: 272, distance: 96.3
click at [420, 272] on div "How many Single Wood Doors are there? 0" at bounding box center [460, 289] width 853 height 35
type input "8"
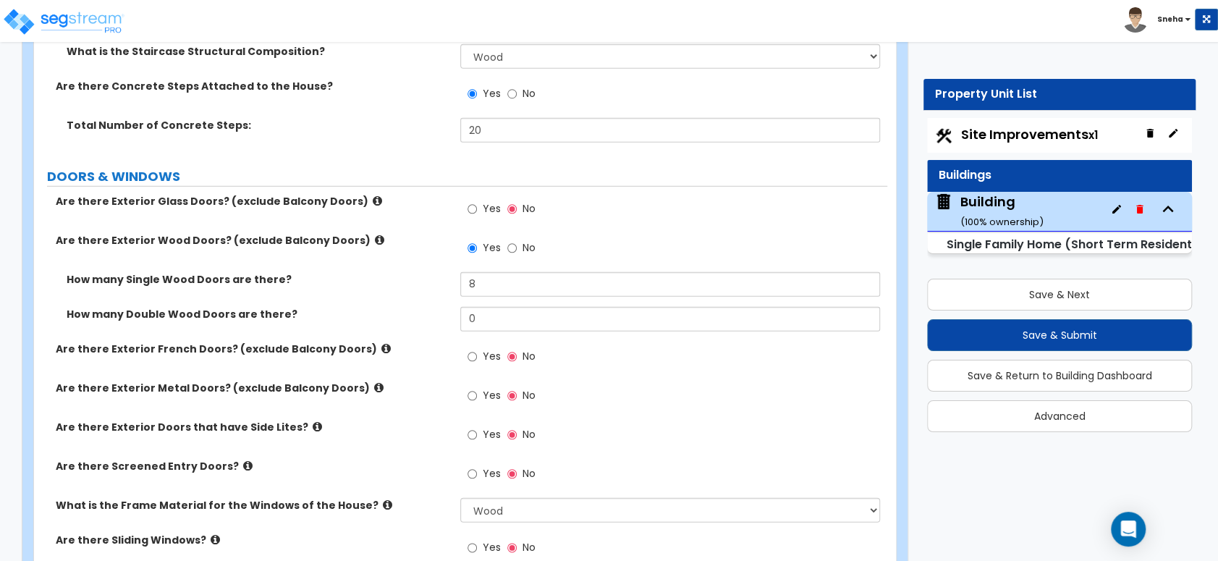
click at [400, 276] on div "How many Single Wood Doors are there? 8" at bounding box center [460, 289] width 853 height 35
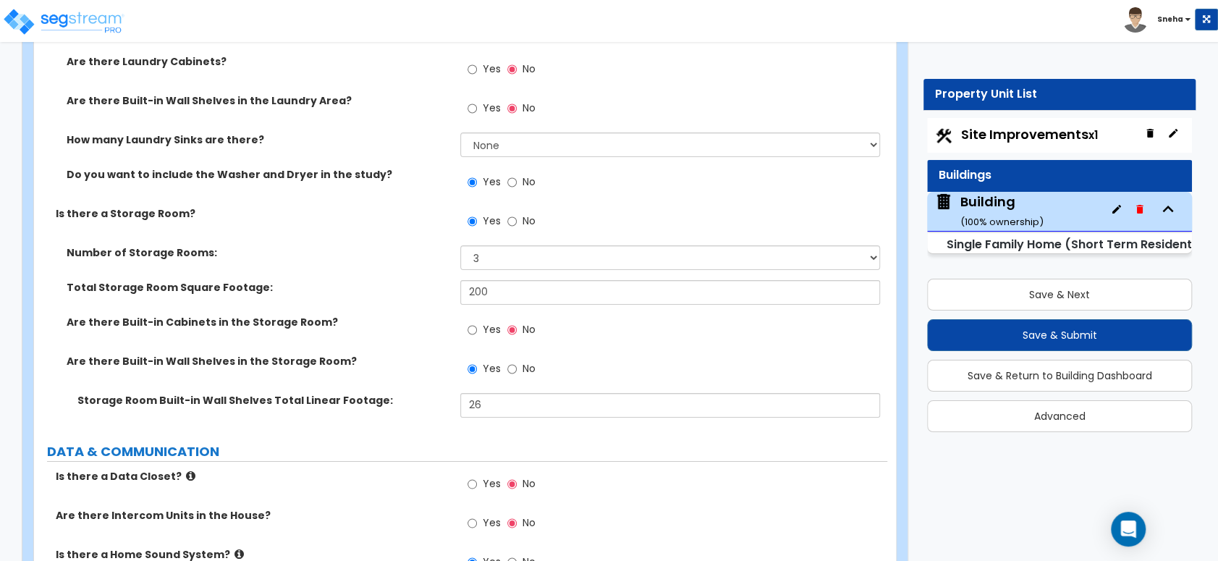
scroll to position [10293, 0]
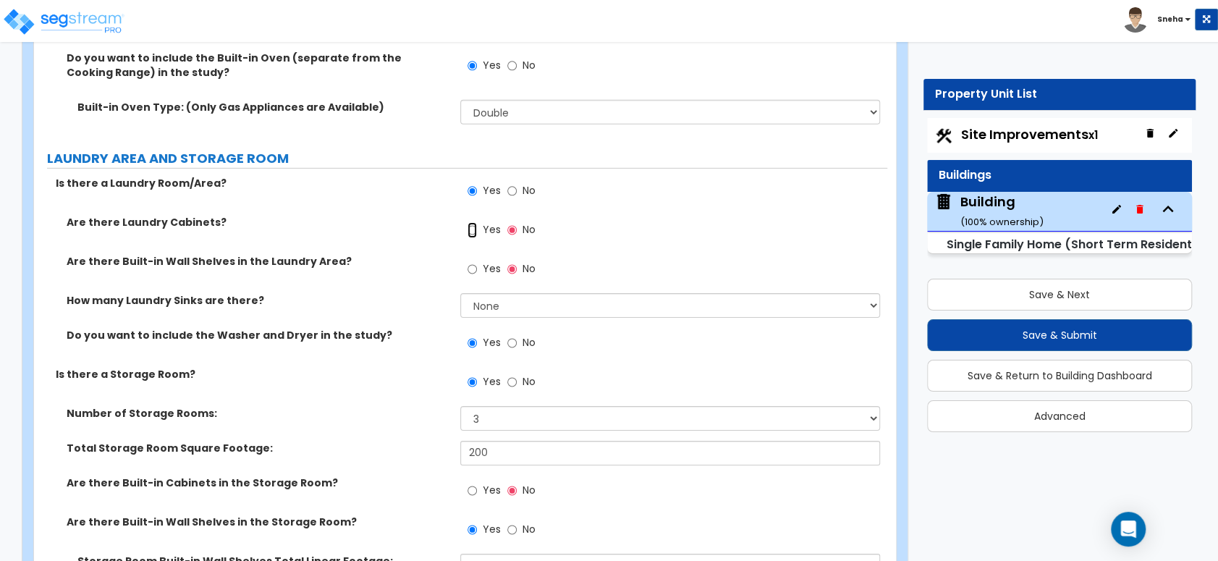
click at [476, 222] on input "Yes" at bounding box center [472, 230] width 9 height 16
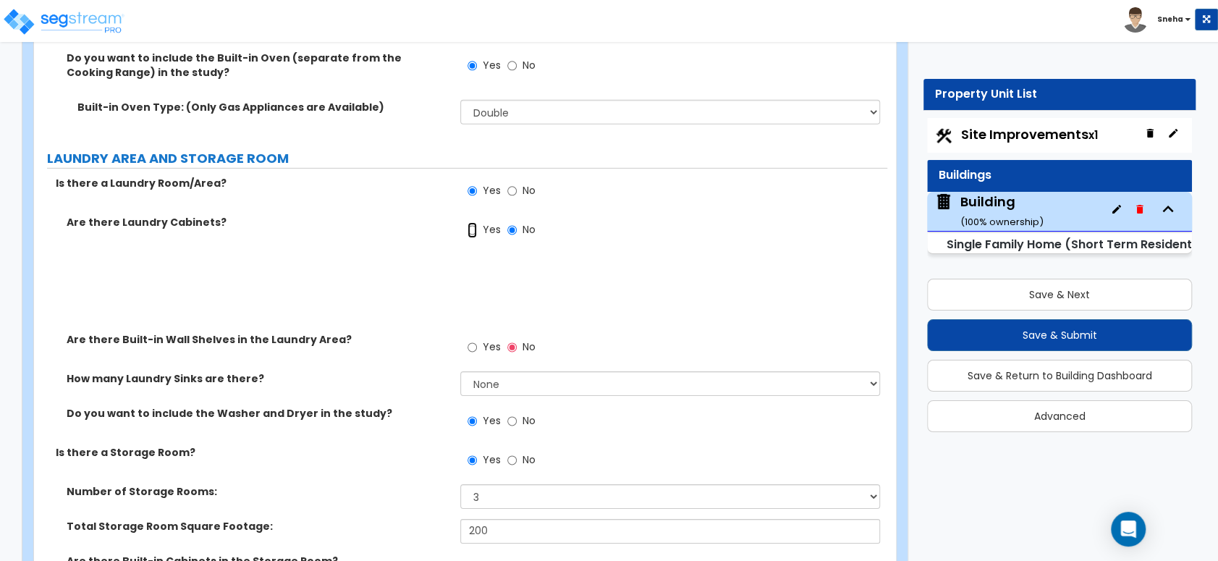
radio input "true"
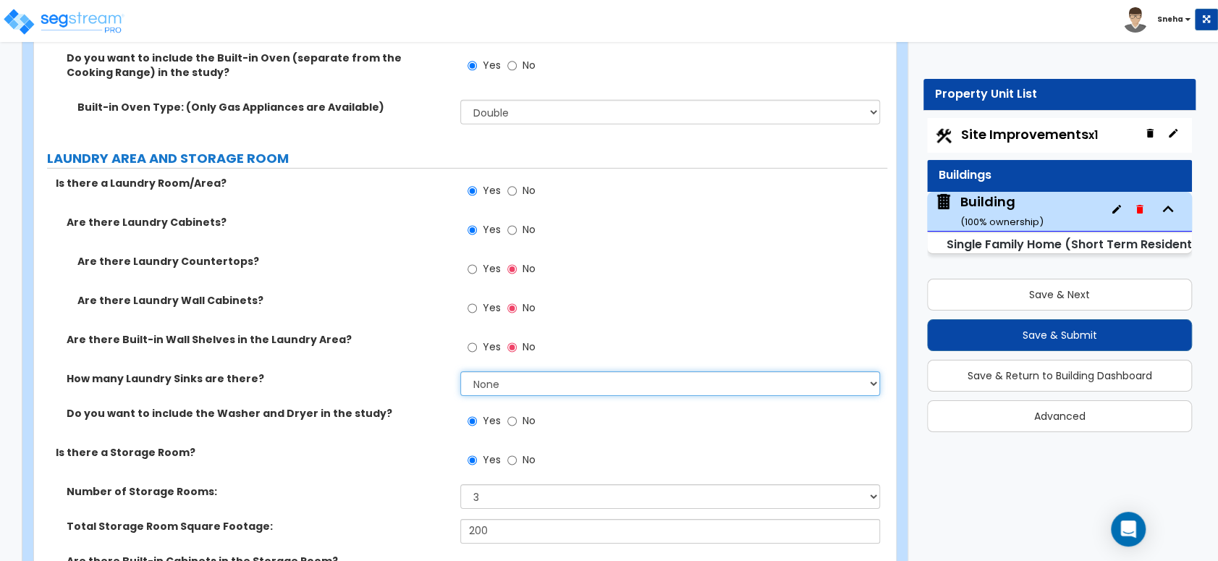
click at [480, 371] on select "None 1 2 3" at bounding box center [669, 383] width 419 height 25
select select "1"
click at [460, 371] on select "None 1 2 3" at bounding box center [669, 383] width 419 height 25
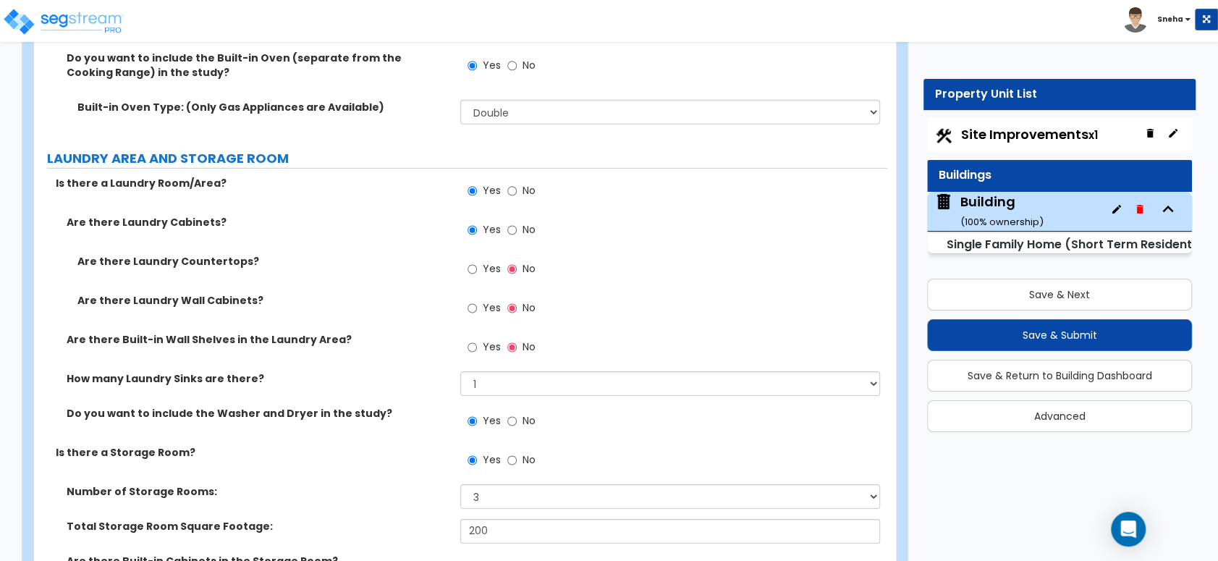
click at [402, 445] on label "Is there a Storage Room?" at bounding box center [253, 452] width 394 height 14
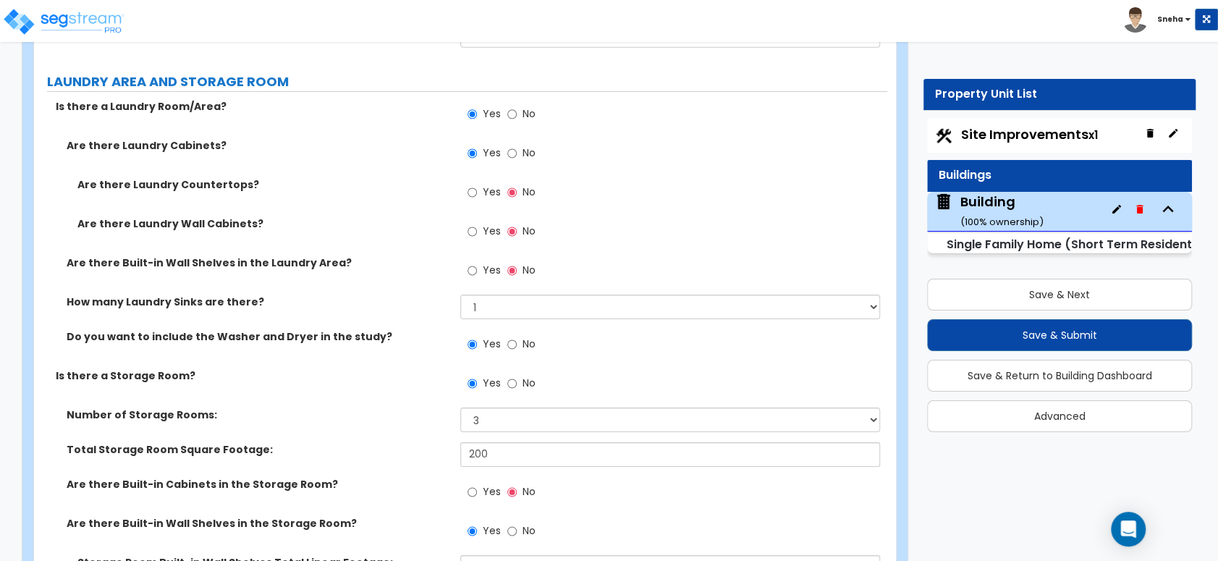
scroll to position [10373, 0]
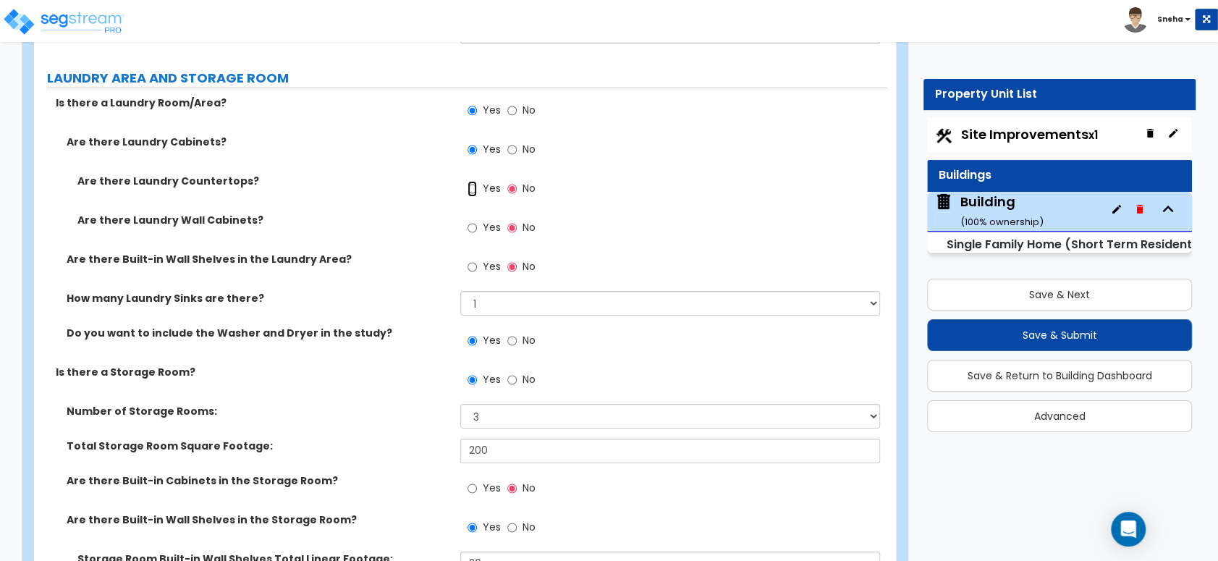
click at [470, 181] on input "Yes" at bounding box center [472, 189] width 9 height 16
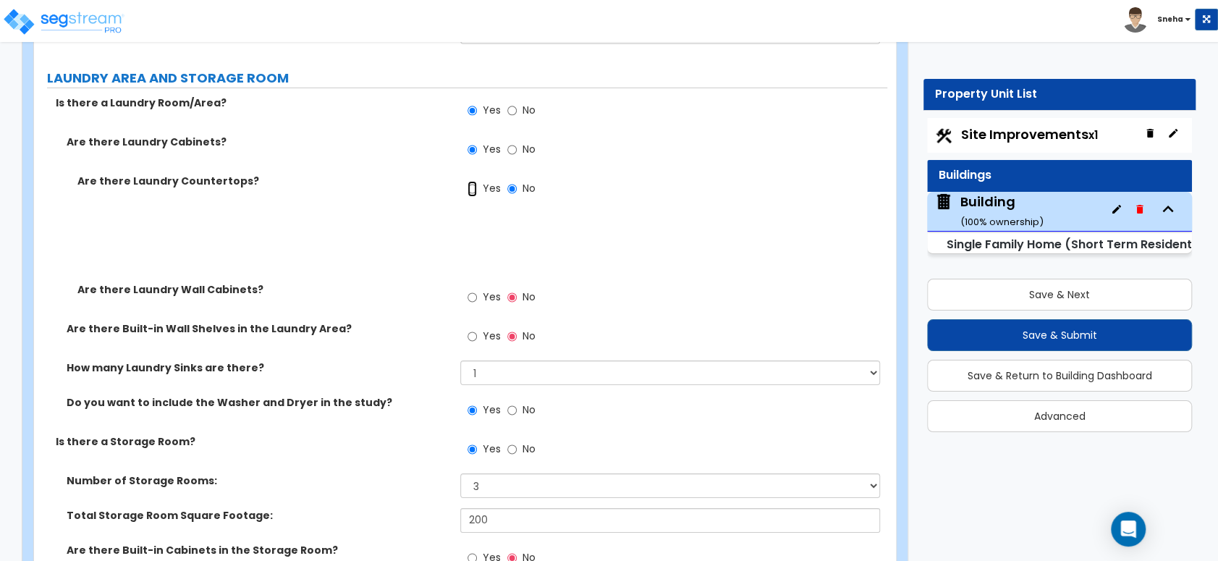
radio input "true"
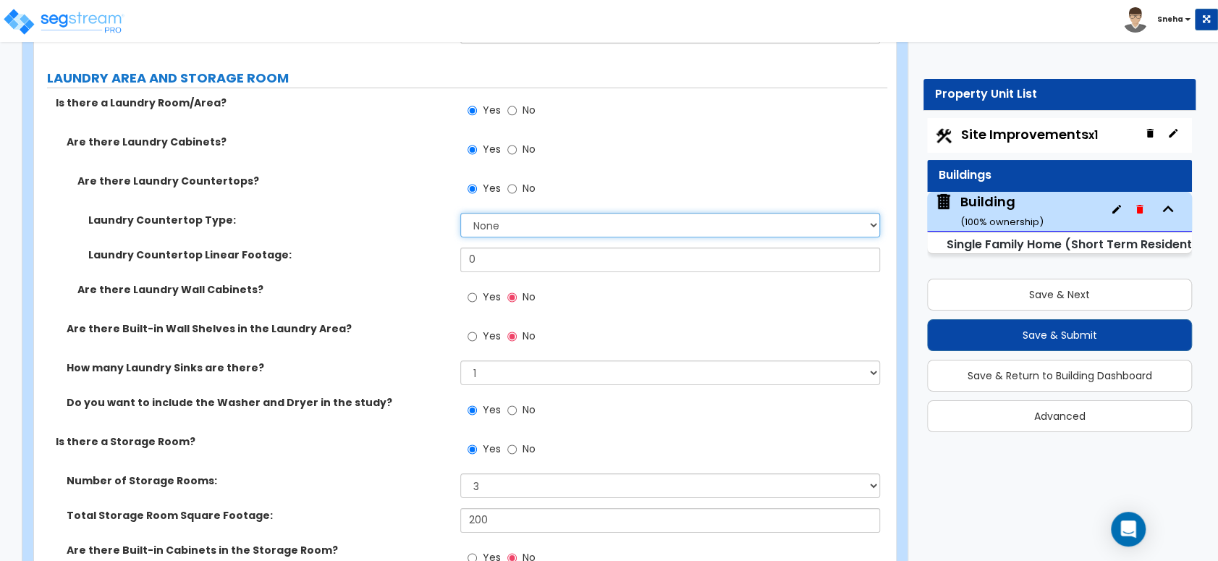
click at [491, 213] on select "None Plastic Laminate Solid Surface Stone Quartz Marble Tile Wood Stainless Ste…" at bounding box center [669, 225] width 419 height 25
select select "2"
click at [460, 213] on select "None Plastic Laminate Solid Surface Stone Quartz Marble Tile Wood Stainless Ste…" at bounding box center [669, 225] width 419 height 25
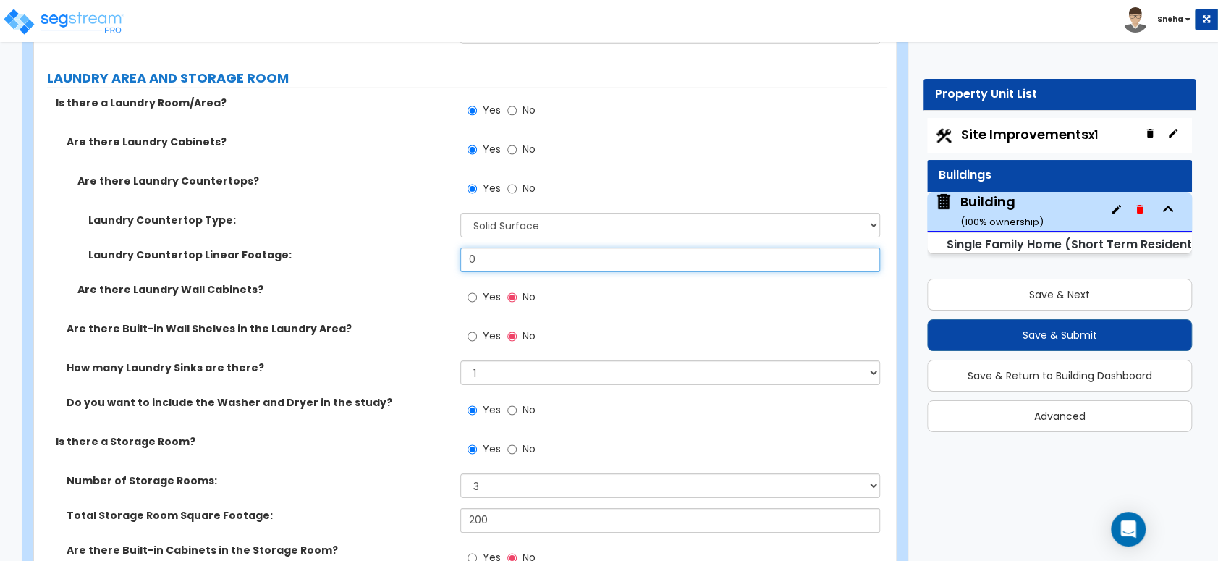
drag, startPoint x: 506, startPoint y: 239, endPoint x: 429, endPoint y: 237, distance: 76.7
click at [429, 248] on div "Laundry Countertop Linear Footage: 0" at bounding box center [460, 265] width 853 height 35
type input "3"
type input "4"
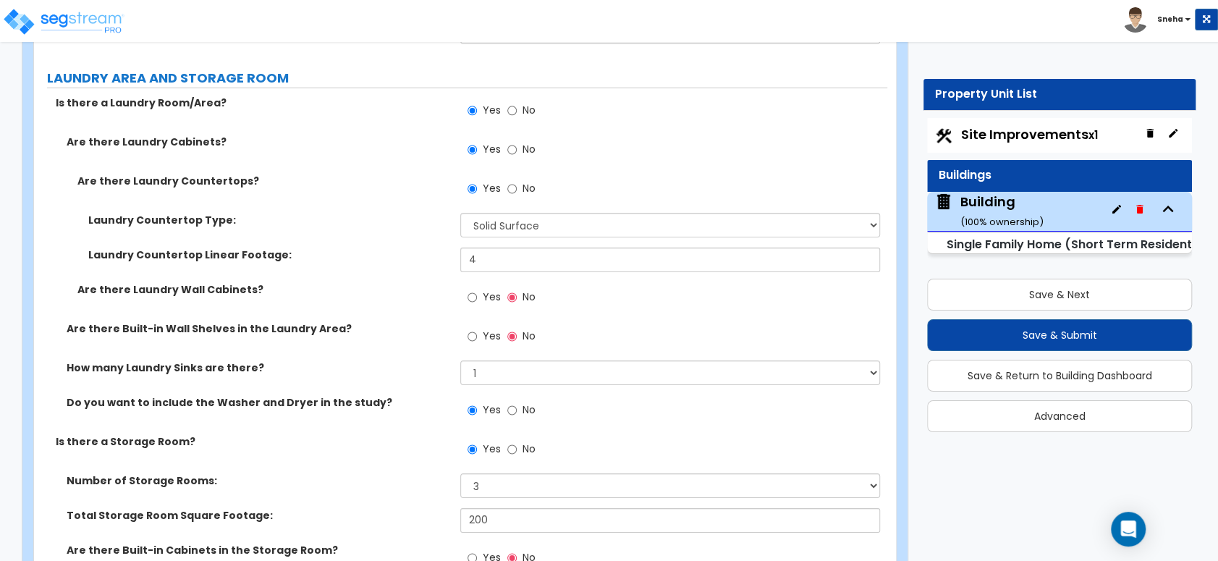
click at [429, 248] on label "Laundry Countertop Linear Footage:" at bounding box center [268, 255] width 361 height 14
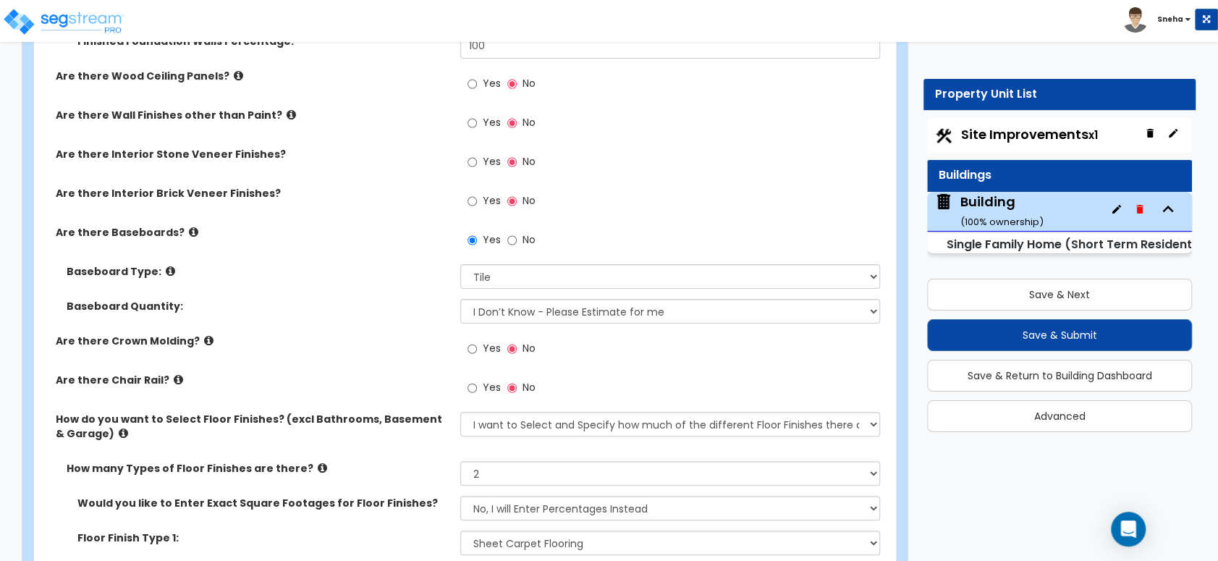
scroll to position [3699, 0]
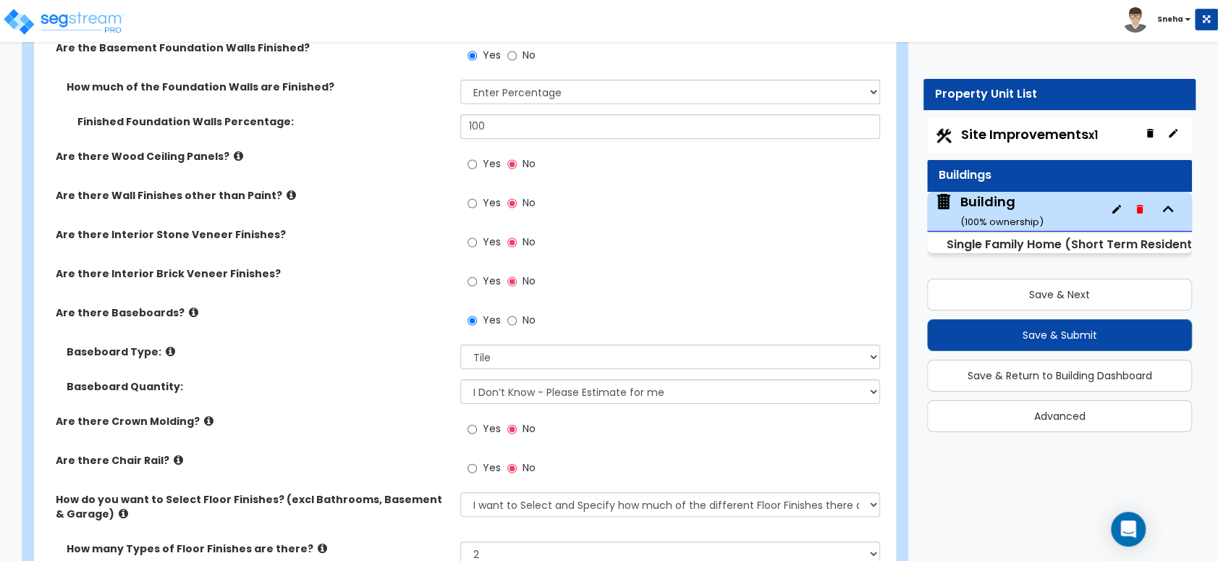
click at [490, 195] on span "Yes" at bounding box center [491, 202] width 18 height 14
click at [477, 195] on input "Yes" at bounding box center [472, 203] width 9 height 16
radio input "true"
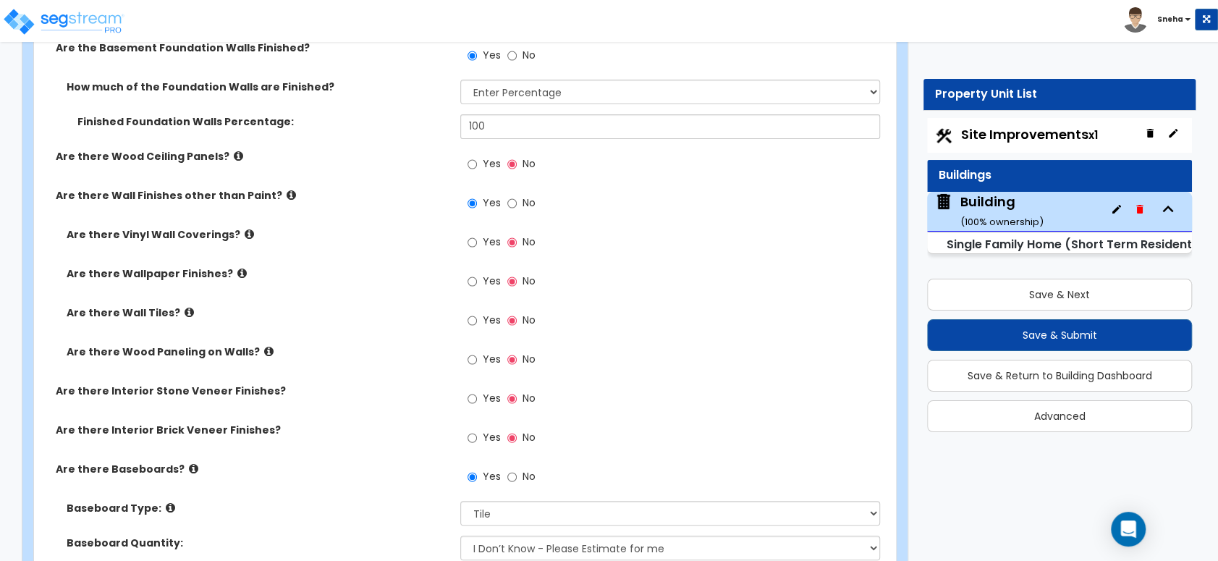
click at [473, 357] on label "Yes" at bounding box center [484, 361] width 33 height 25
click at [473, 357] on input "Yes" at bounding box center [472, 360] width 9 height 16
radio input "true"
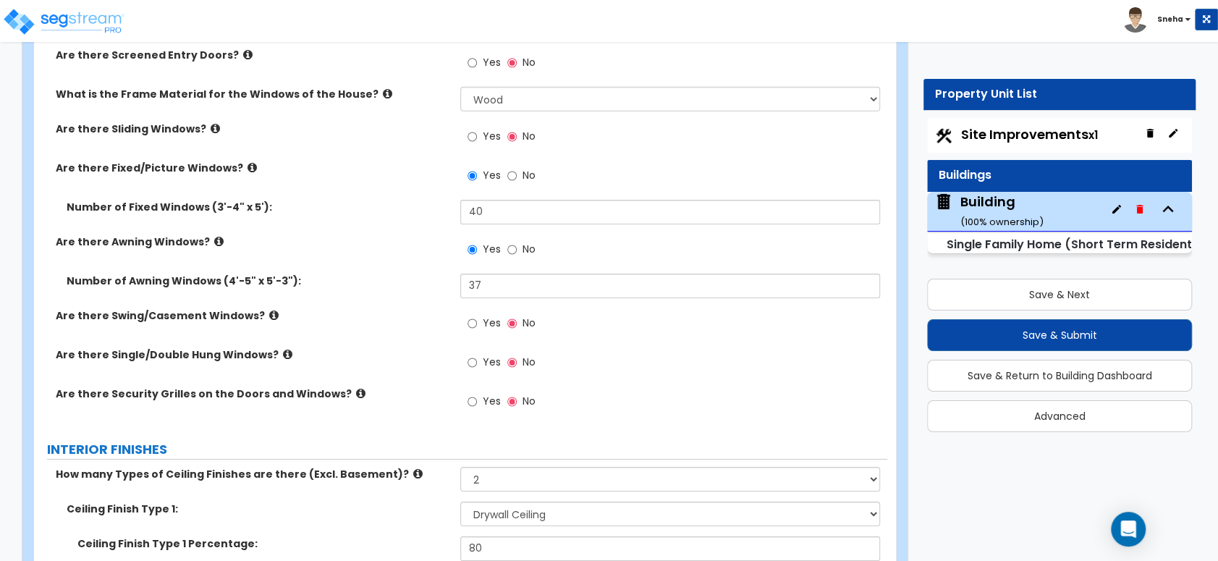
scroll to position [2975, 0]
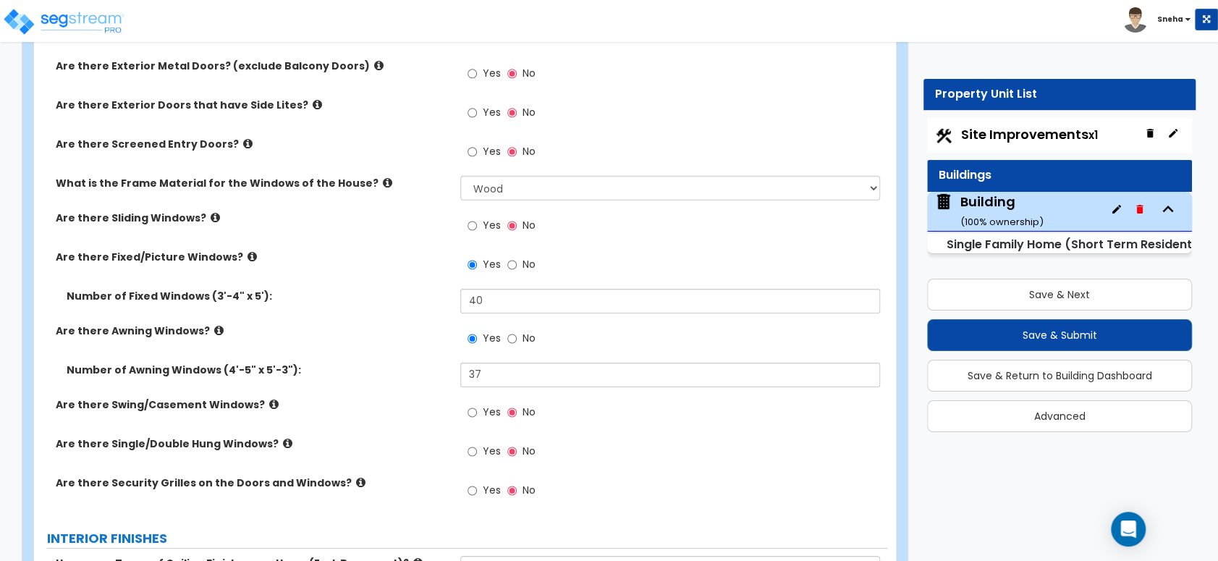
click at [301, 211] on label "Are there Sliding Windows?" at bounding box center [253, 218] width 394 height 14
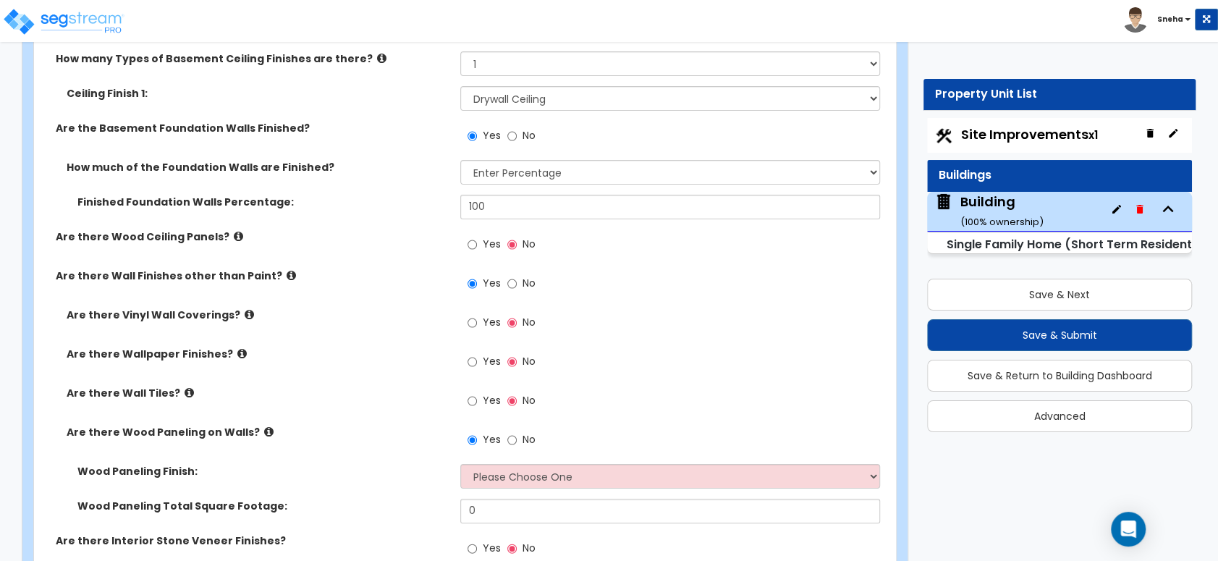
scroll to position [3860, 0]
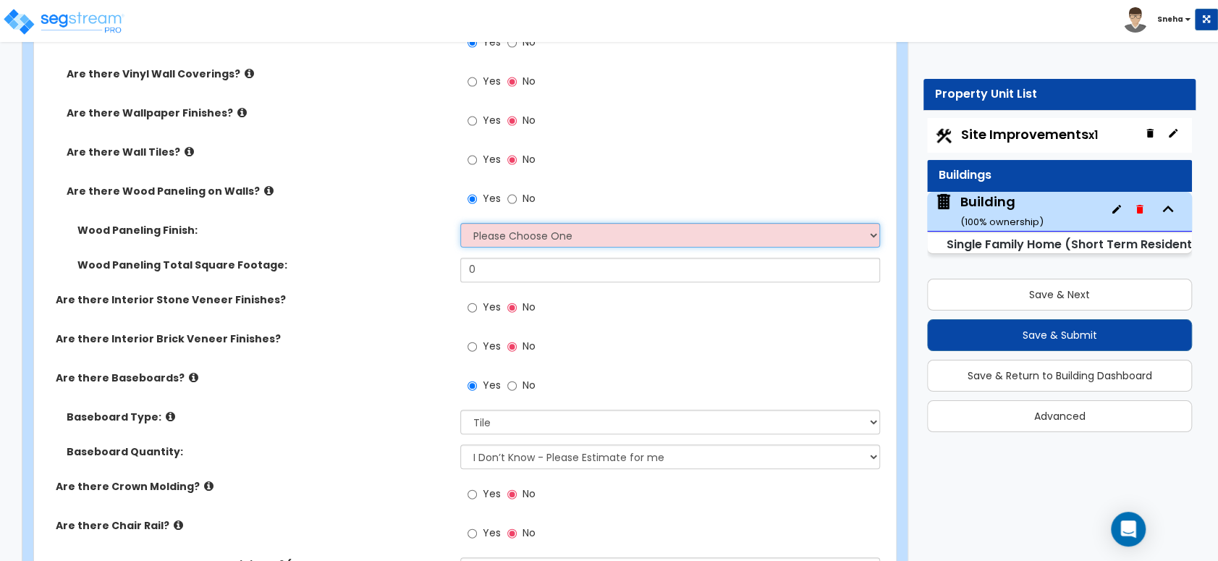
click at [486, 229] on select "Please Choose One Birch Mahogany Oak or Cherry Rosewood Teak I Don't Know, Plea…" at bounding box center [669, 235] width 419 height 25
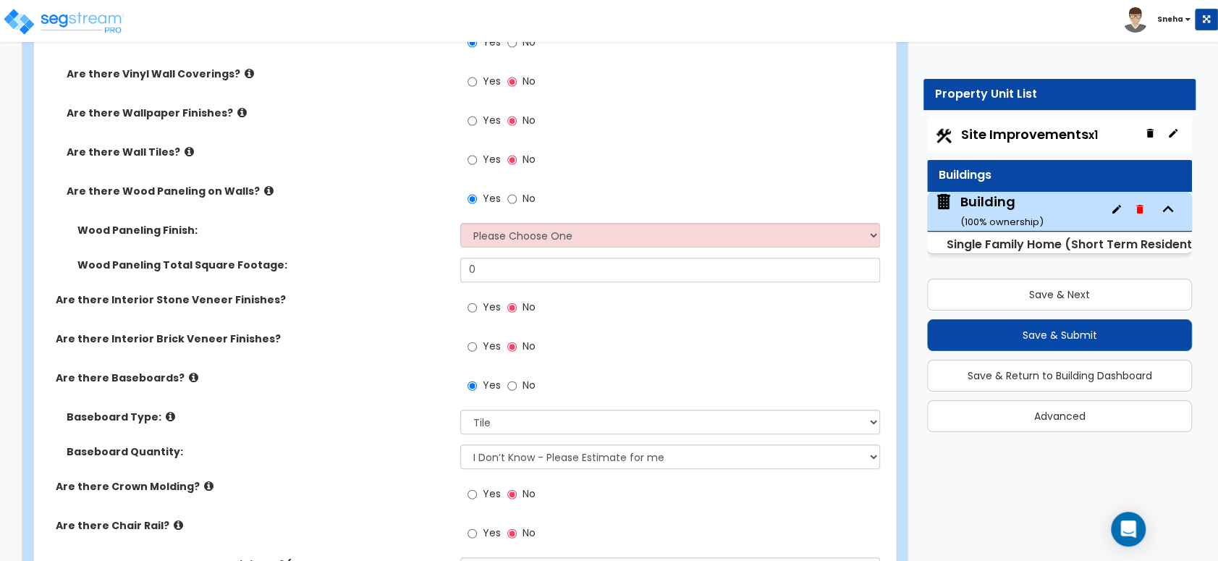
click at [385, 210] on div "Are there Wood Paneling on Walls? Yes No" at bounding box center [460, 203] width 853 height 39
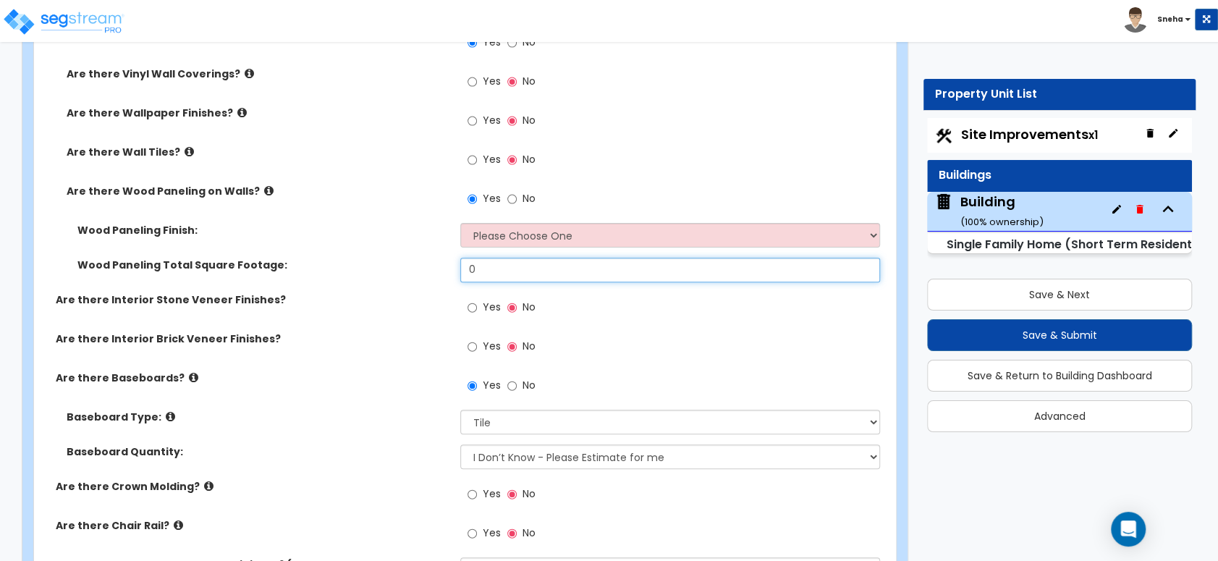
drag, startPoint x: 484, startPoint y: 261, endPoint x: 423, endPoint y: 261, distance: 61.5
click at [423, 261] on div "Wood Paneling Total Square Footage: 0" at bounding box center [460, 275] width 853 height 35
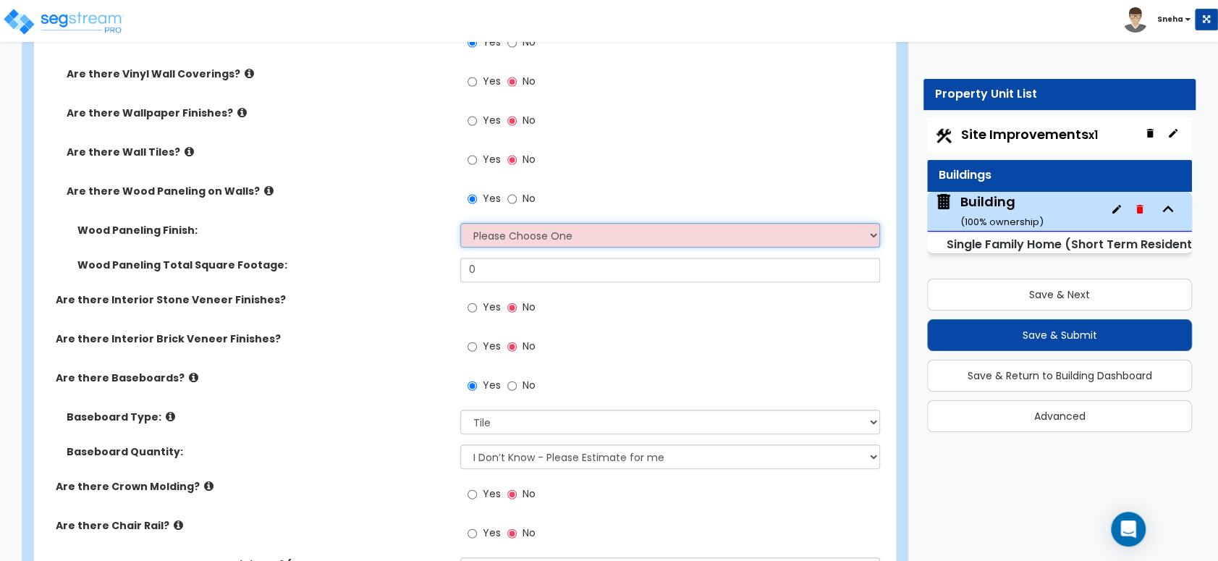
click at [504, 224] on select "Please Choose One Birch Mahogany Oak or Cherry Rosewood Teak I Don't Know, Plea…" at bounding box center [669, 235] width 419 height 25
select select "6"
click at [460, 223] on select "Please Choose One Birch Mahogany Oak or Cherry Rosewood Teak I Don't Know, Plea…" at bounding box center [669, 235] width 419 height 25
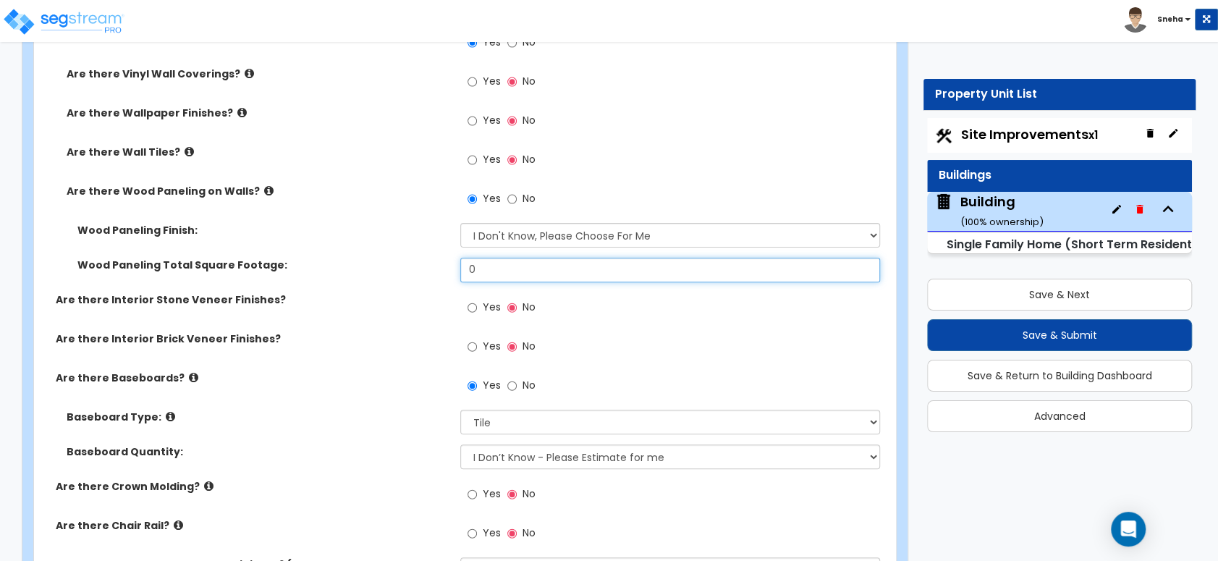
click at [498, 258] on input "0" at bounding box center [669, 270] width 419 height 25
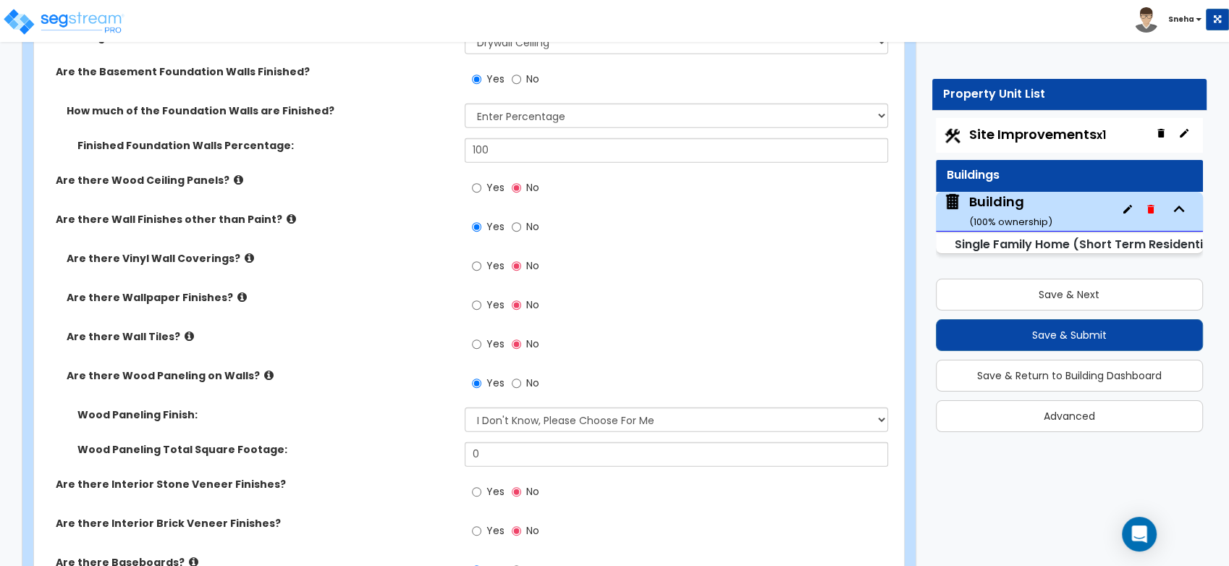
scroll to position [3987, 0]
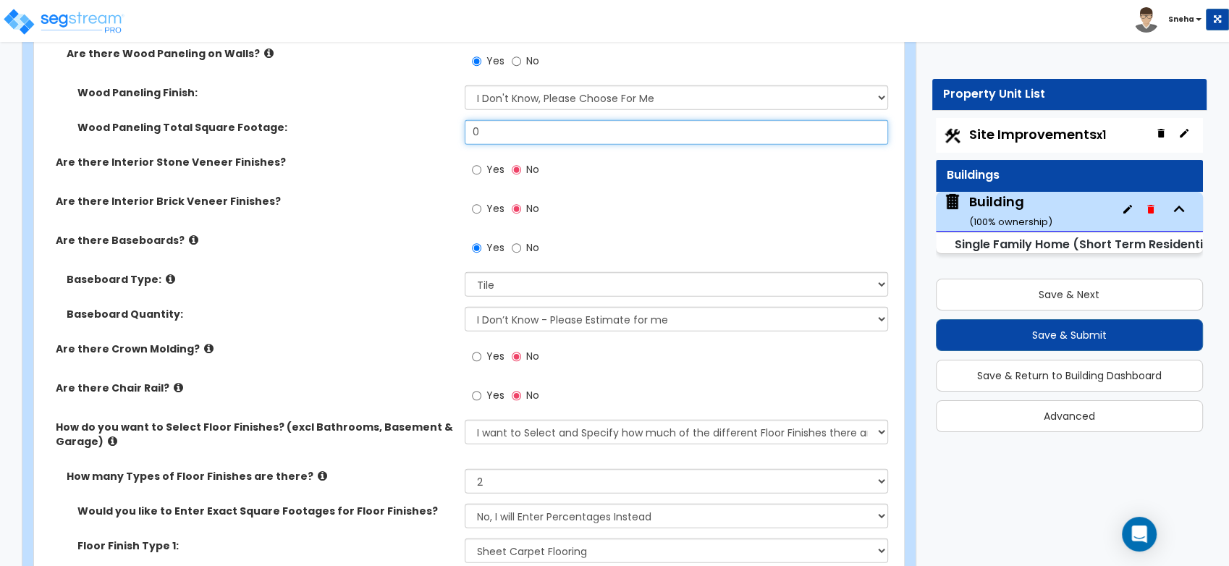
drag, startPoint x: 482, startPoint y: 130, endPoint x: 410, endPoint y: 143, distance: 73.0
click at [411, 143] on div "Wood Paneling Total Square Footage: 0" at bounding box center [464, 137] width 861 height 35
type input "1,260"
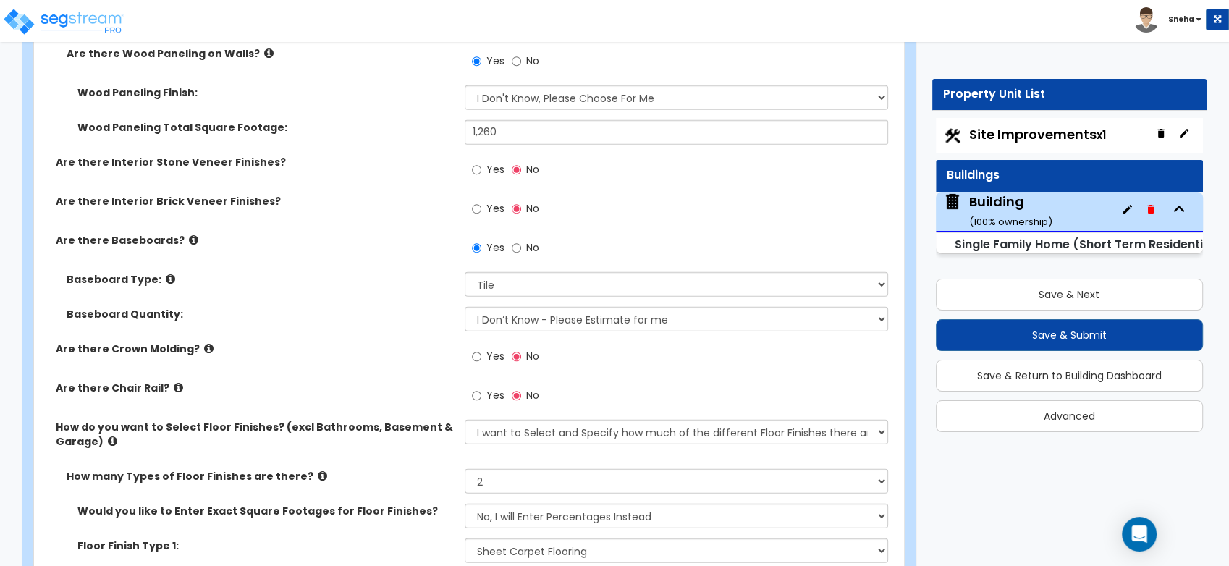
click at [350, 200] on label "Are there Interior Brick Veneer Finishes?" at bounding box center [255, 201] width 398 height 14
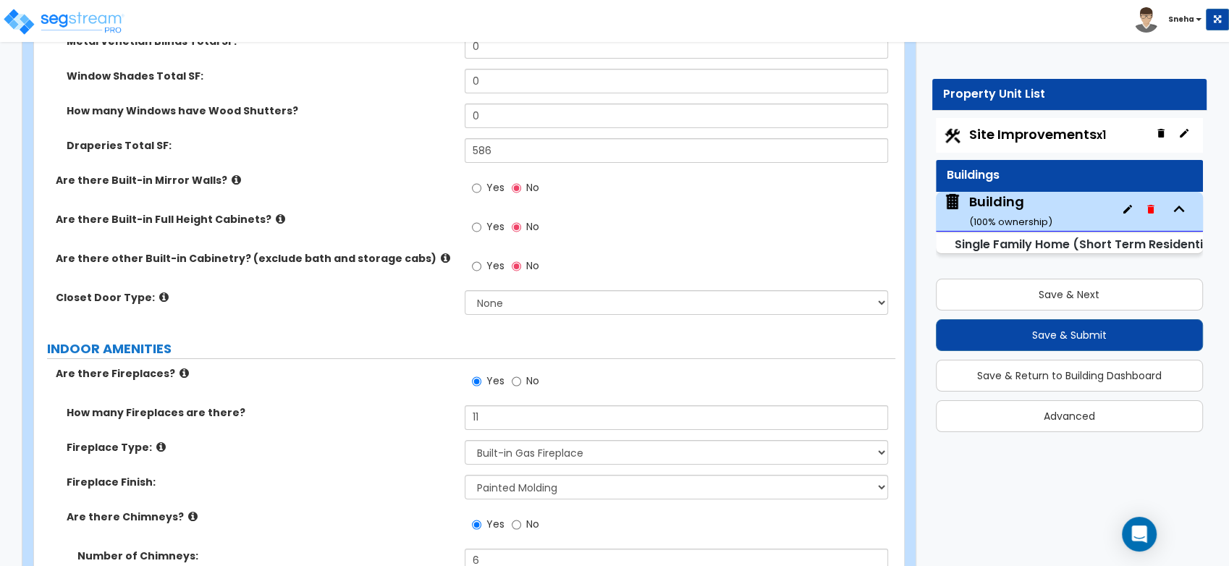
scroll to position [5435, 0]
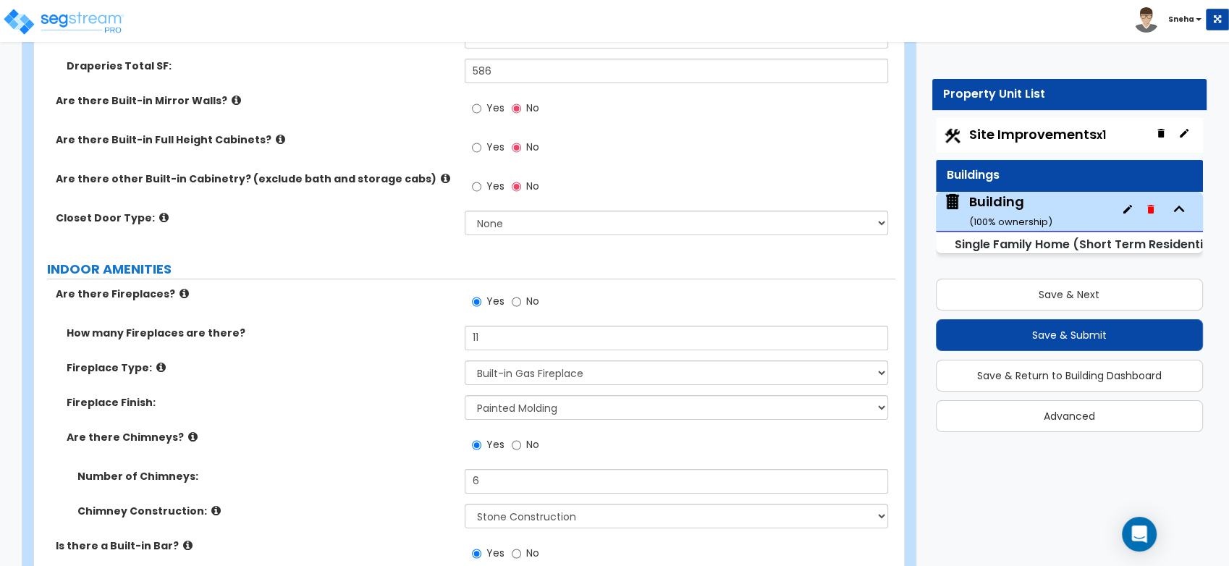
click at [466, 172] on div "Yes No" at bounding box center [506, 188] width 82 height 33
click at [476, 144] on input "Yes" at bounding box center [476, 148] width 9 height 16
radio input "true"
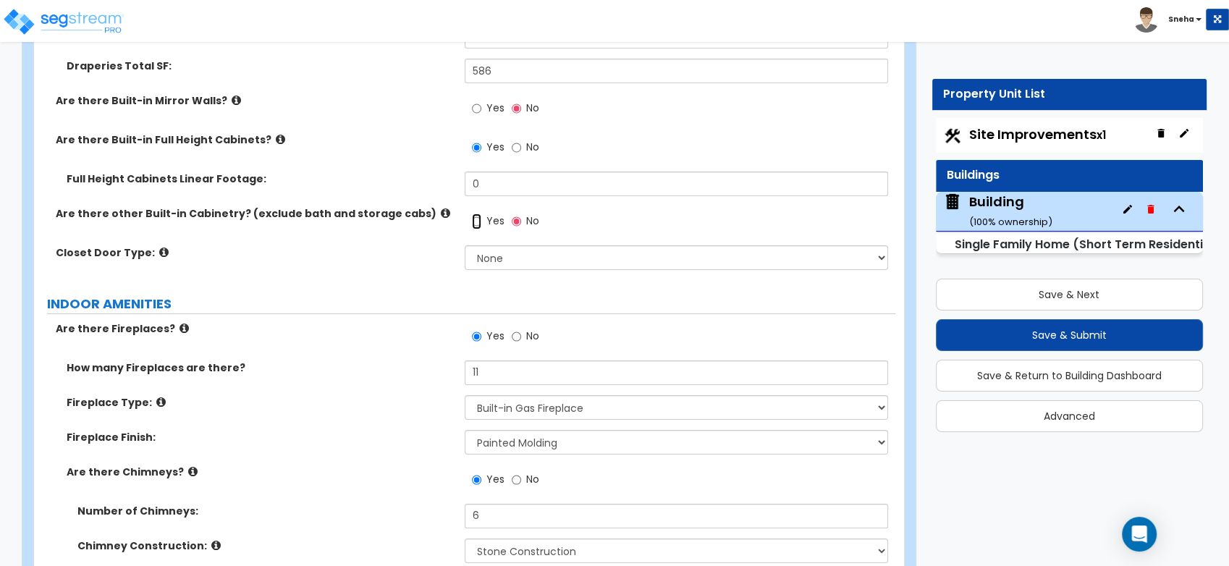
click at [473, 221] on input "Yes" at bounding box center [476, 222] width 9 height 16
radio input "true"
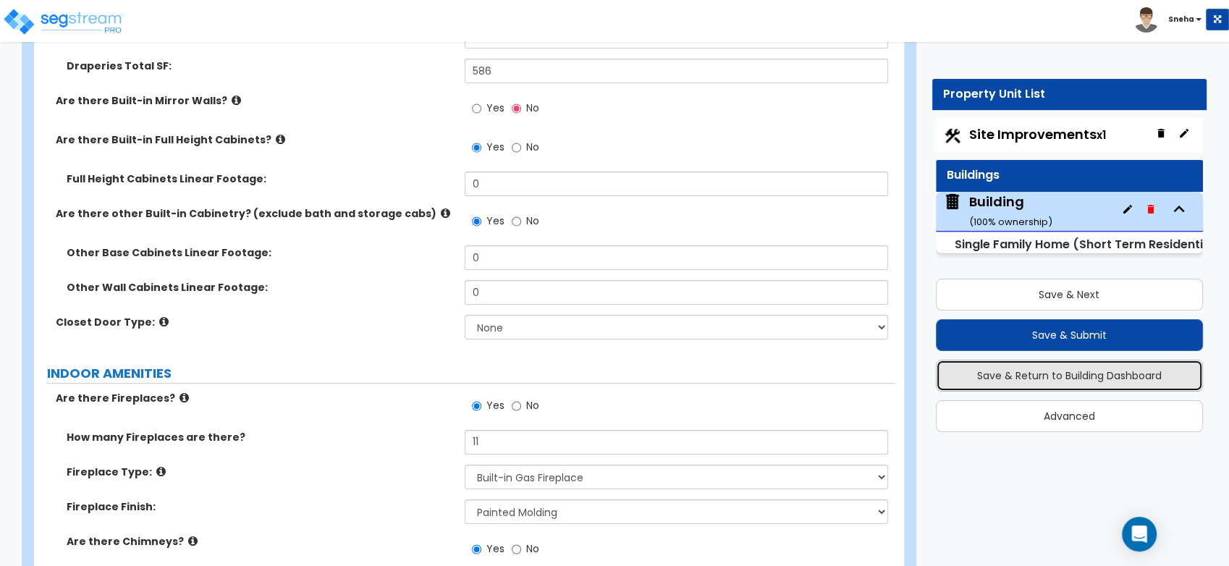
click at [1053, 384] on button "Save & Return to Building Dashboard" at bounding box center [1070, 376] width 268 height 32
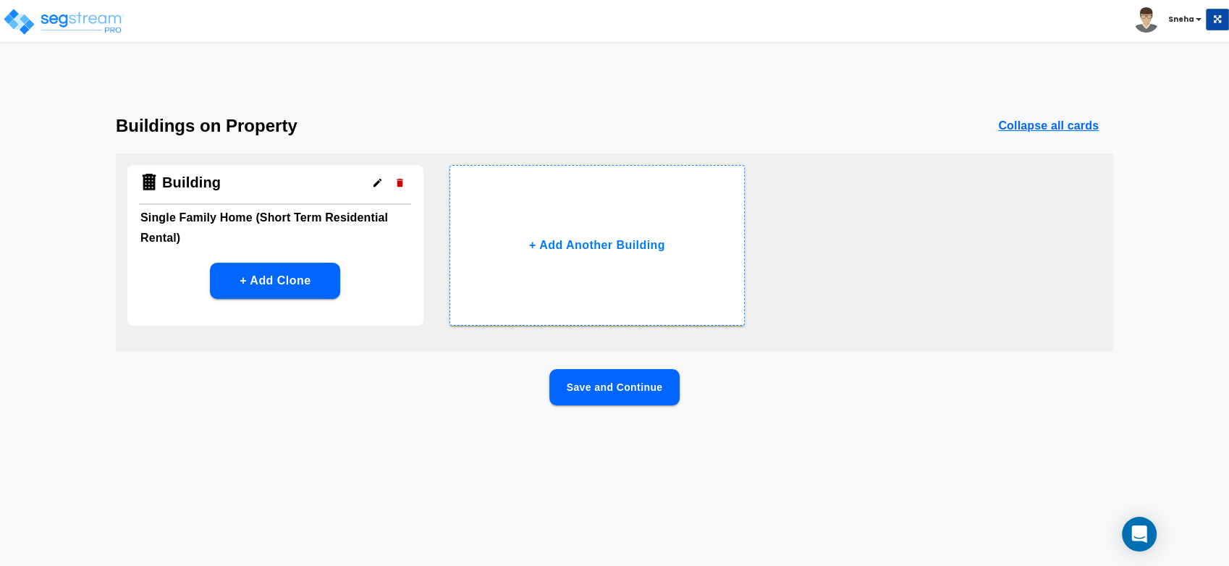
scroll to position [0, 0]
click at [628, 385] on button "Save and Continue" at bounding box center [614, 387] width 130 height 36
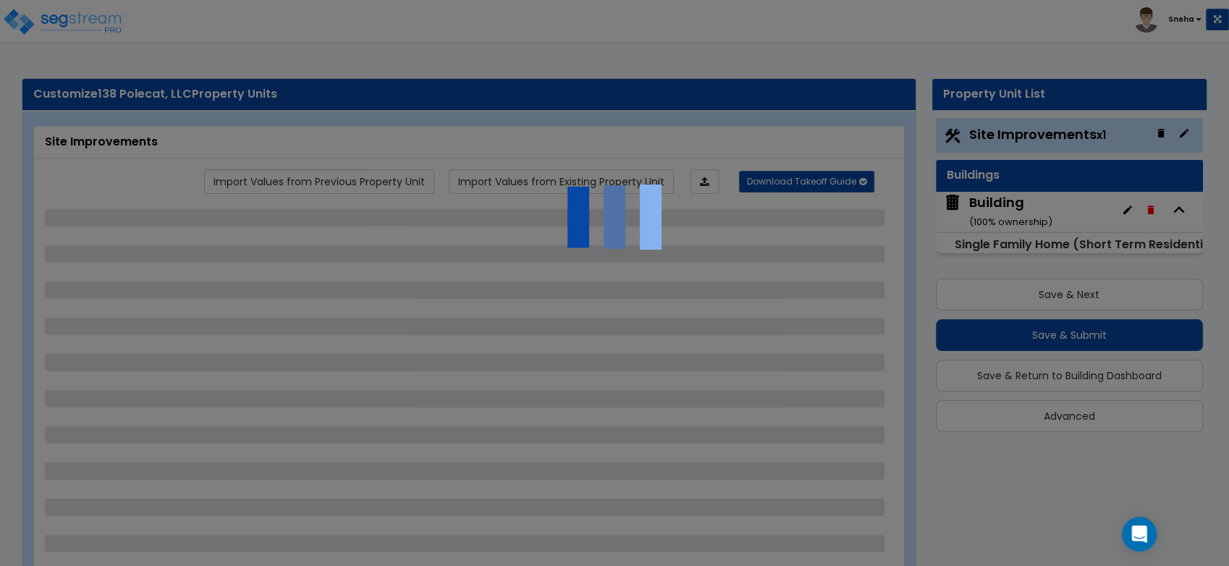
select select "2"
select select "1"
select select "3"
select select "1"
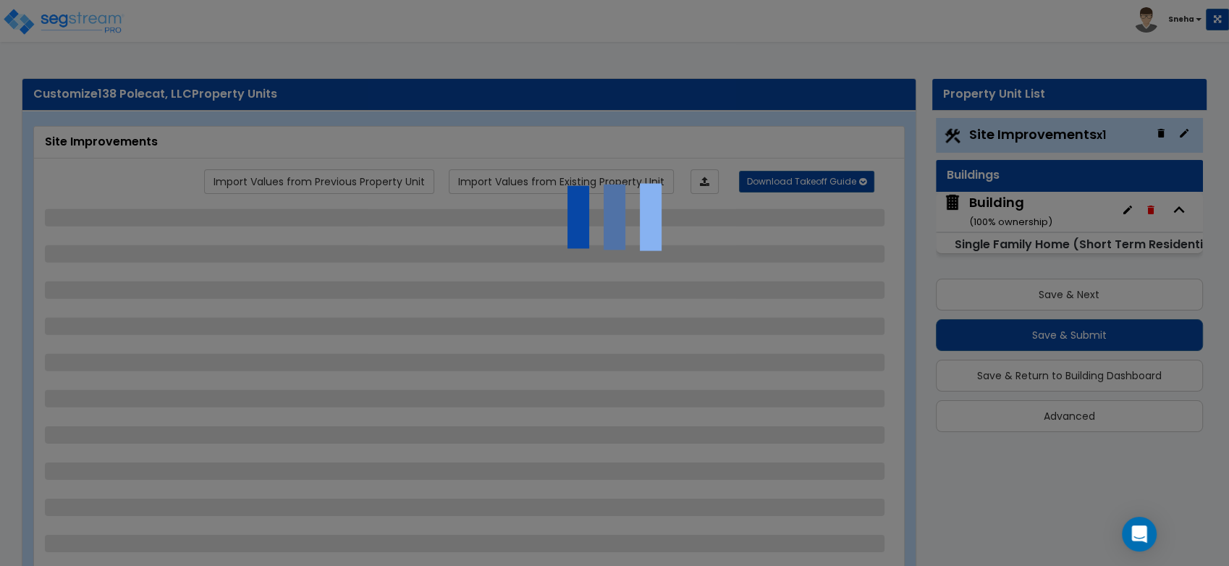
select select "1"
